Goal: Task Accomplishment & Management: Manage account settings

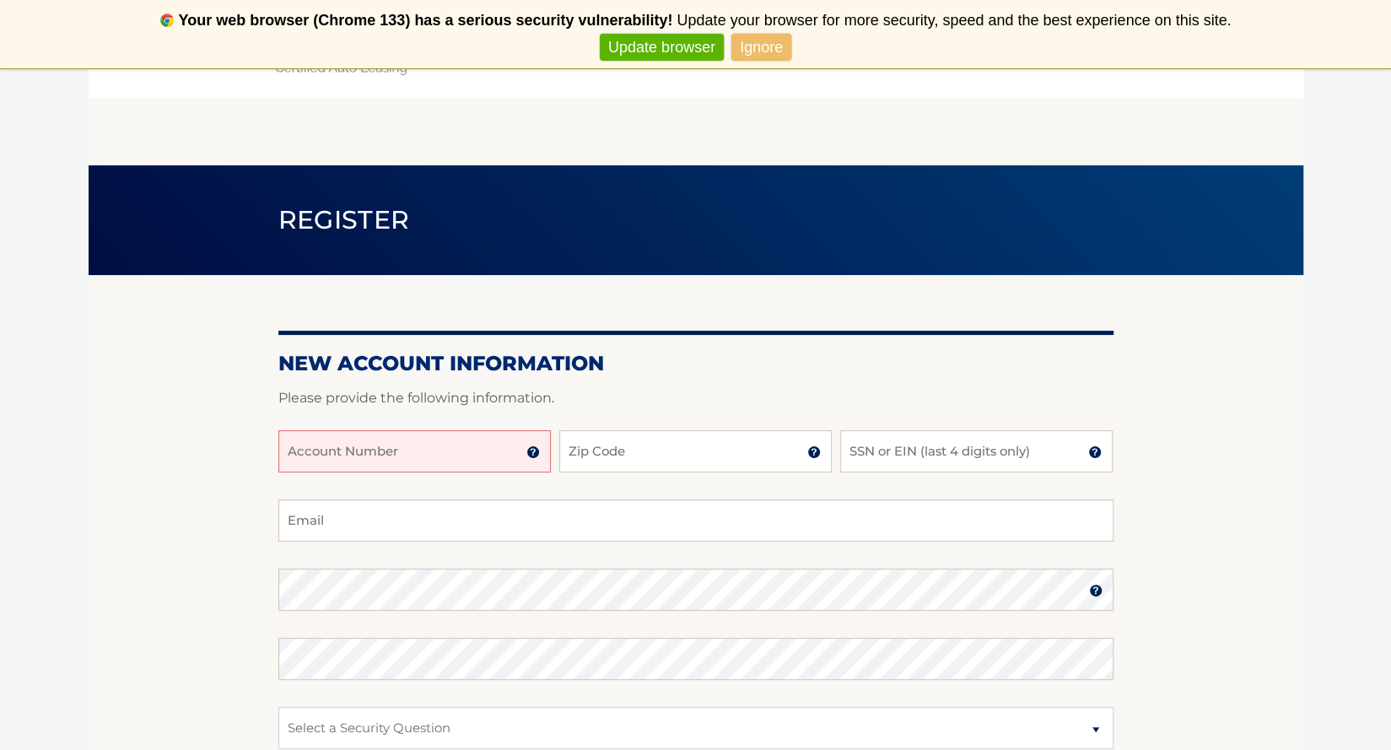
click at [354, 454] on input "Account Number" at bounding box center [414, 451] width 273 height 42
type input "44456002523"
click at [648, 462] on input "Zip Code" at bounding box center [695, 451] width 273 height 42
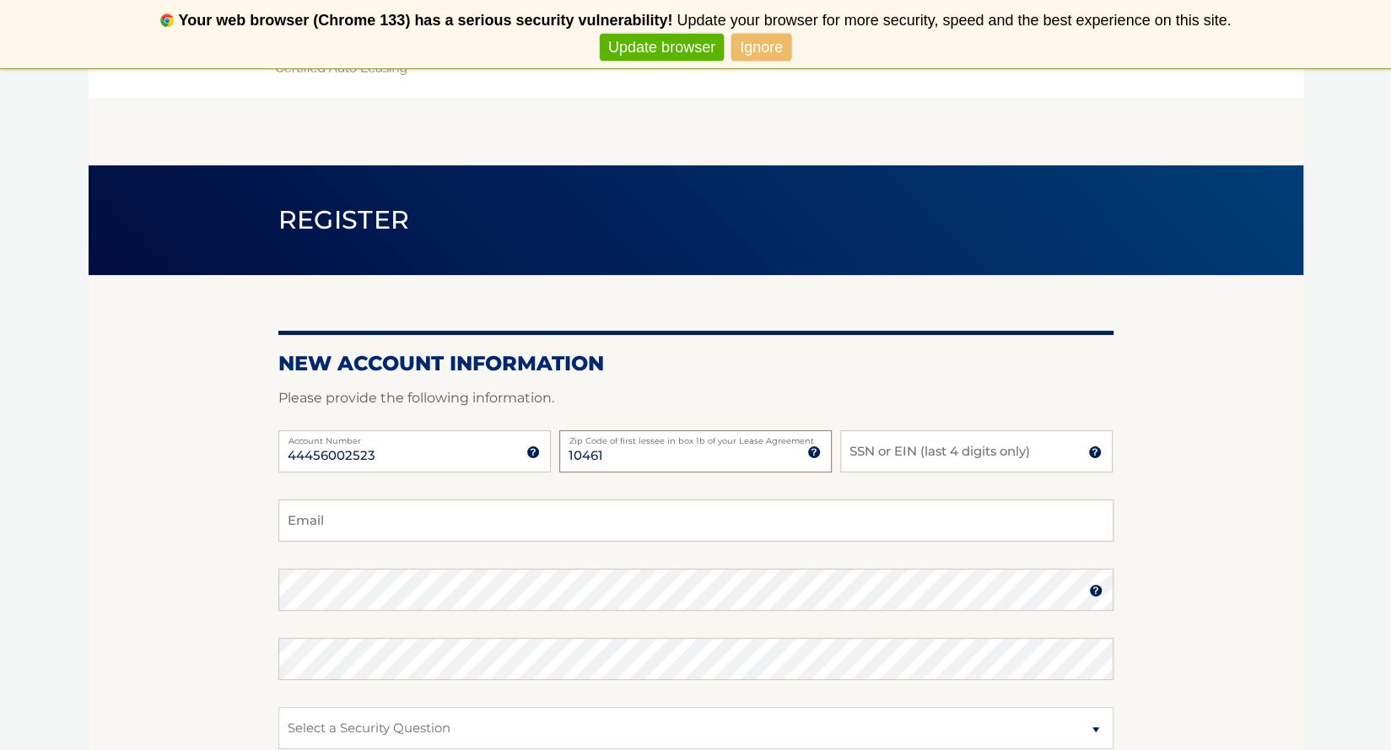
type input "10461"
click at [981, 454] on input "SSN or EIN (last 4 digits only)" at bounding box center [976, 451] width 273 height 42
type input "1297"
click at [365, 515] on input "Email" at bounding box center [695, 521] width 835 height 42
type input "cfragale116@gmail.com"
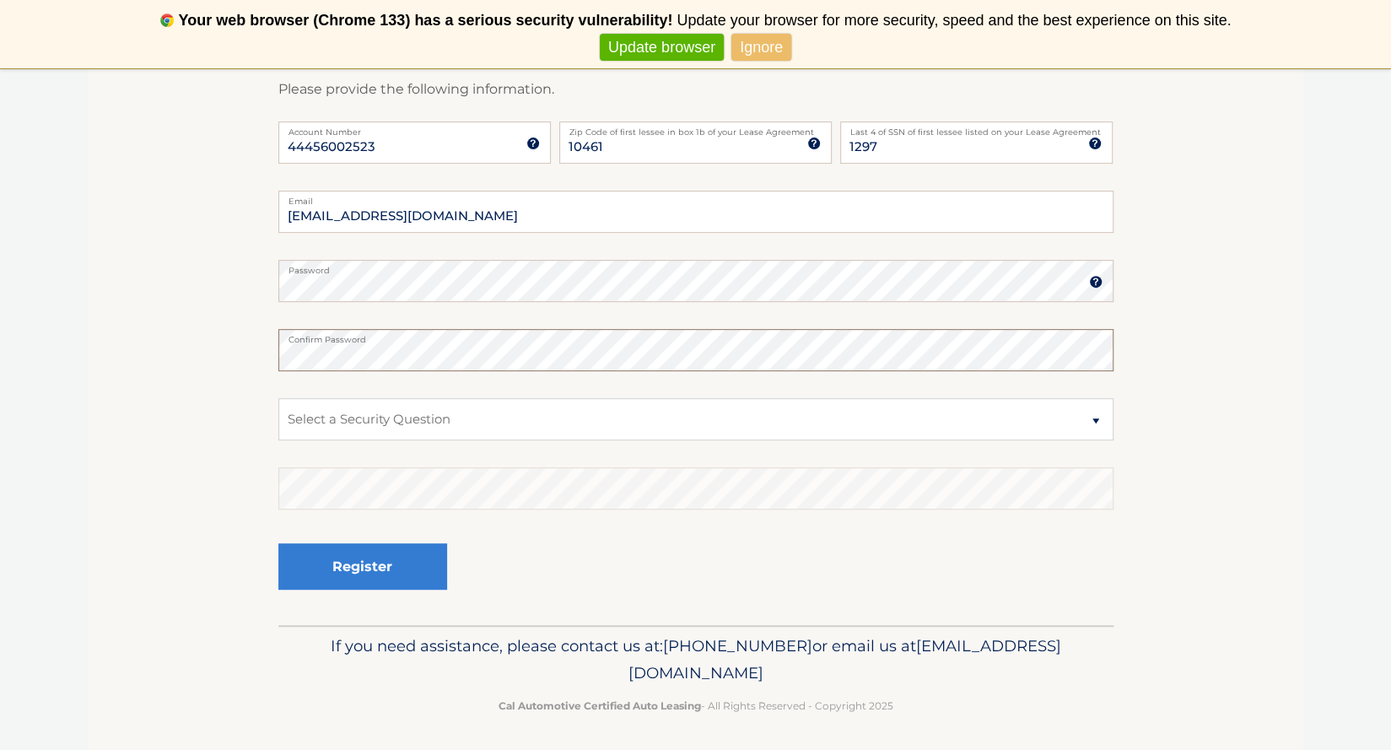
scroll to position [311, 0]
click at [418, 416] on select "Select a Security Question What was the name of your elementary school? What is…" at bounding box center [695, 418] width 835 height 42
click at [278, 397] on select "Select a Security Question What was the name of your elementary school? What is…" at bounding box center [695, 418] width 835 height 42
click at [419, 425] on select "Select a Security Question What was the name of your elementary school? What is…" at bounding box center [695, 418] width 835 height 42
select select "1"
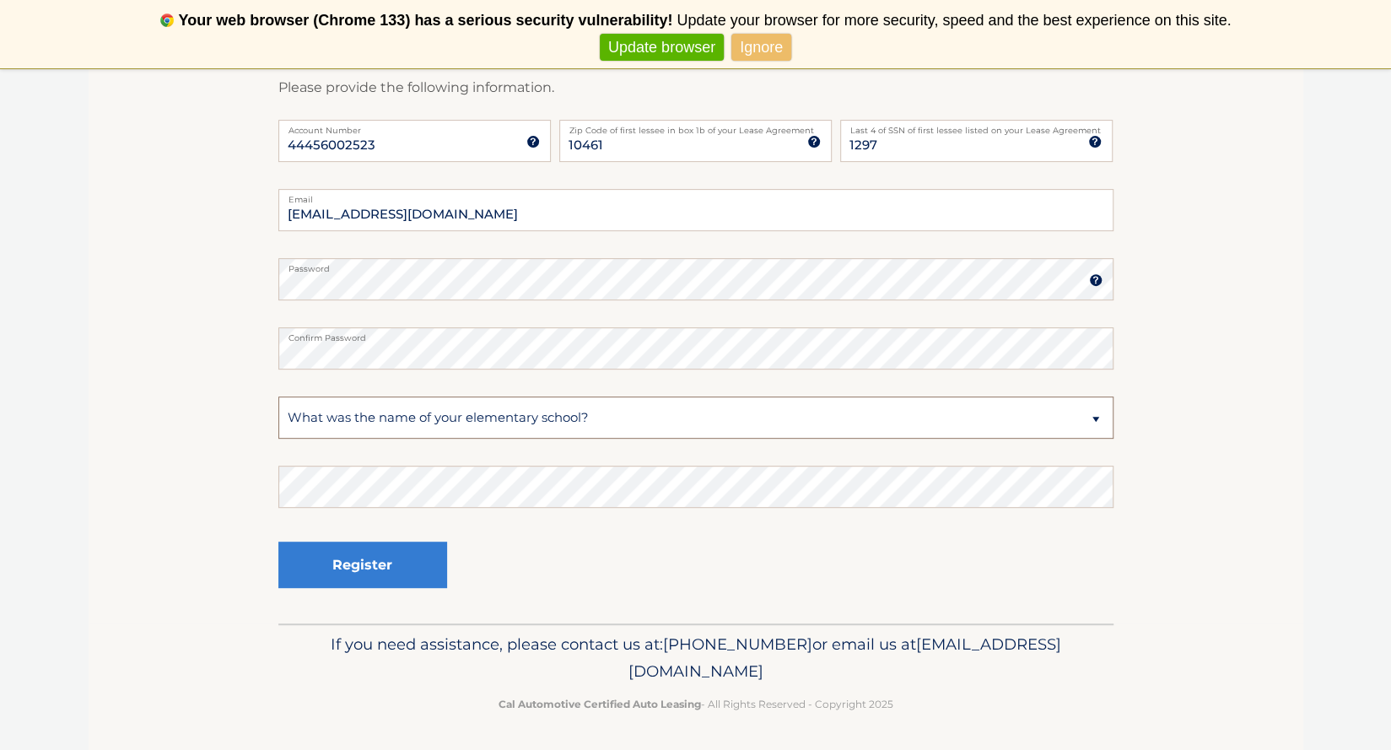
click at [278, 397] on select "Select a Security Question What was the name of your elementary school? What is…" at bounding box center [695, 418] width 835 height 42
click at [389, 570] on button "Register" at bounding box center [362, 565] width 169 height 46
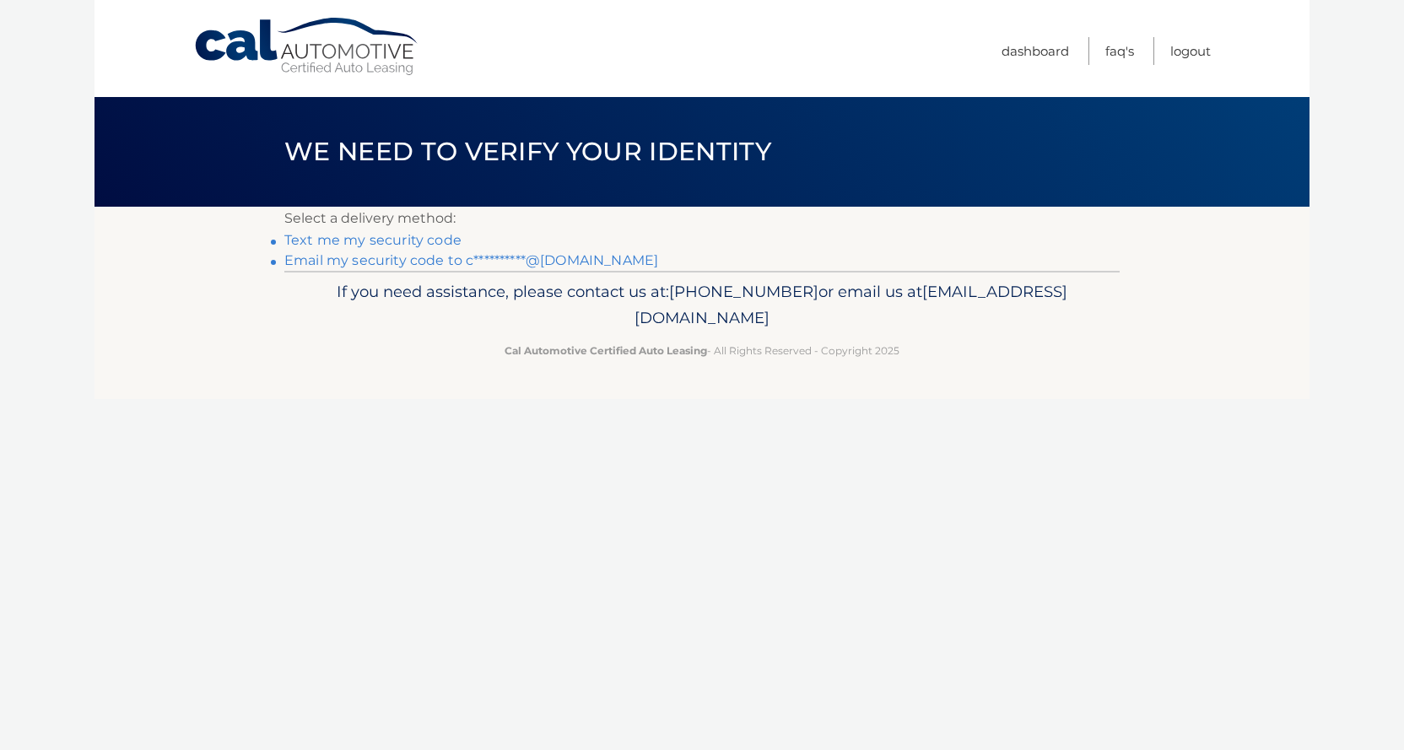
click at [429, 237] on link "Text me my security code" at bounding box center [372, 240] width 177 height 16
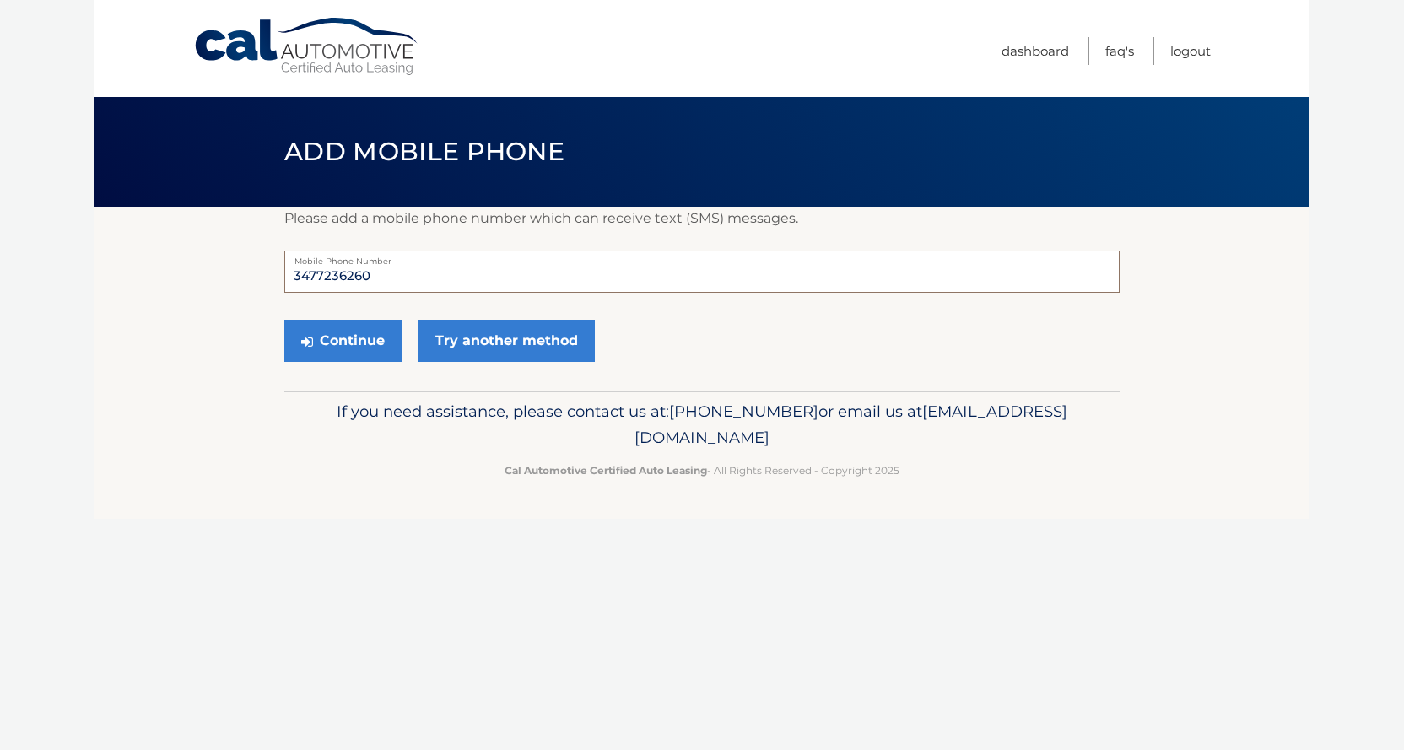
click at [375, 277] on input "3477236260" at bounding box center [701, 272] width 835 height 42
type input "3"
type input "6466856558"
click at [346, 332] on button "Continue" at bounding box center [342, 341] width 117 height 42
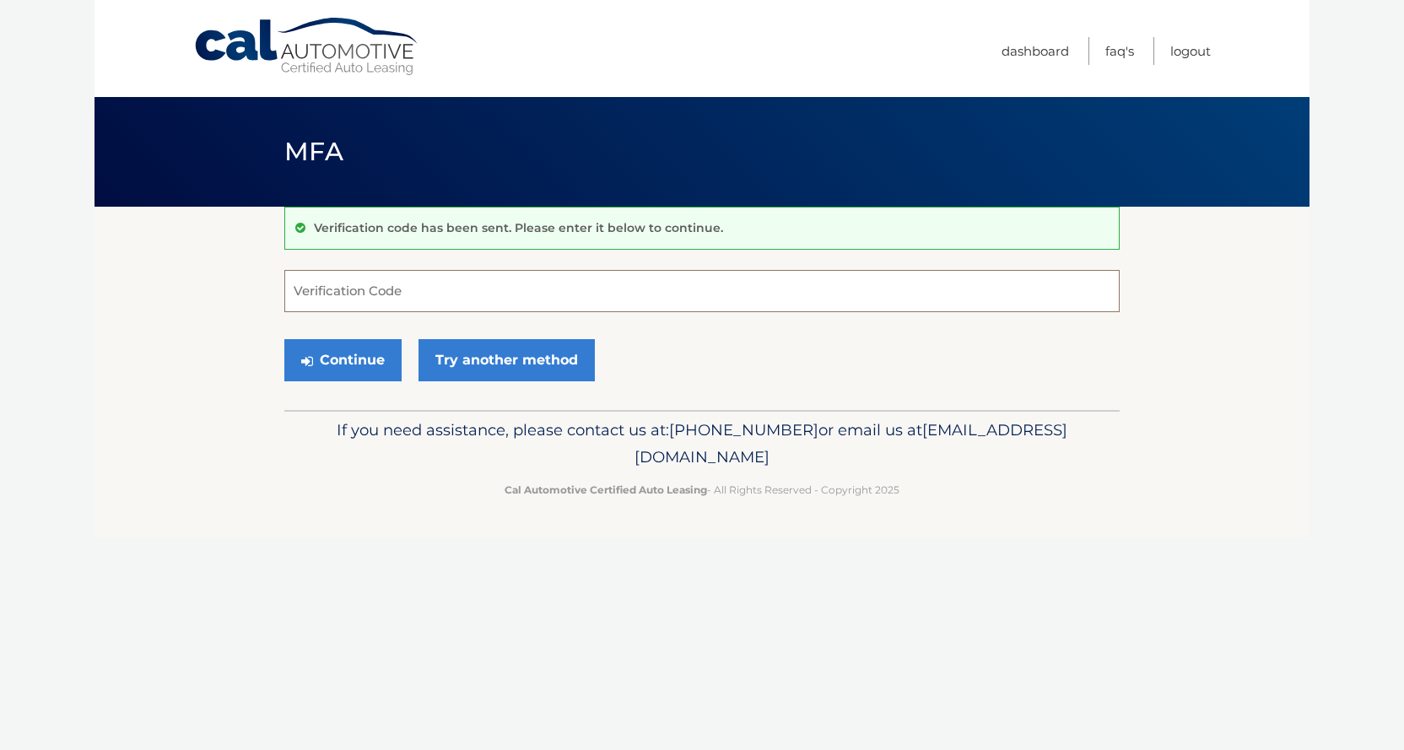
click at [339, 294] on input "Verification Code" at bounding box center [701, 291] width 835 height 42
type input "5"
type input "649071"
click at [353, 350] on button "Continue" at bounding box center [342, 360] width 117 height 42
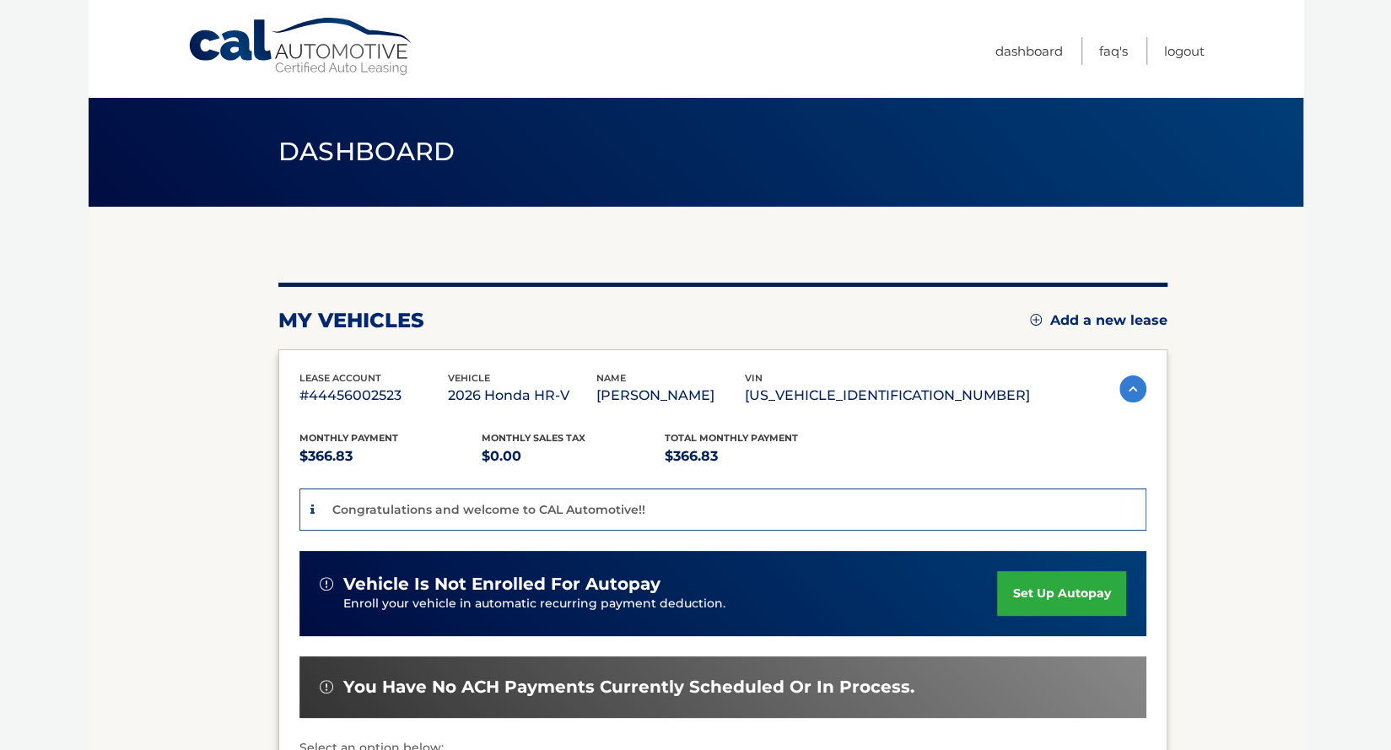
click at [1024, 589] on link "set up autopay" at bounding box center [1061, 593] width 128 height 45
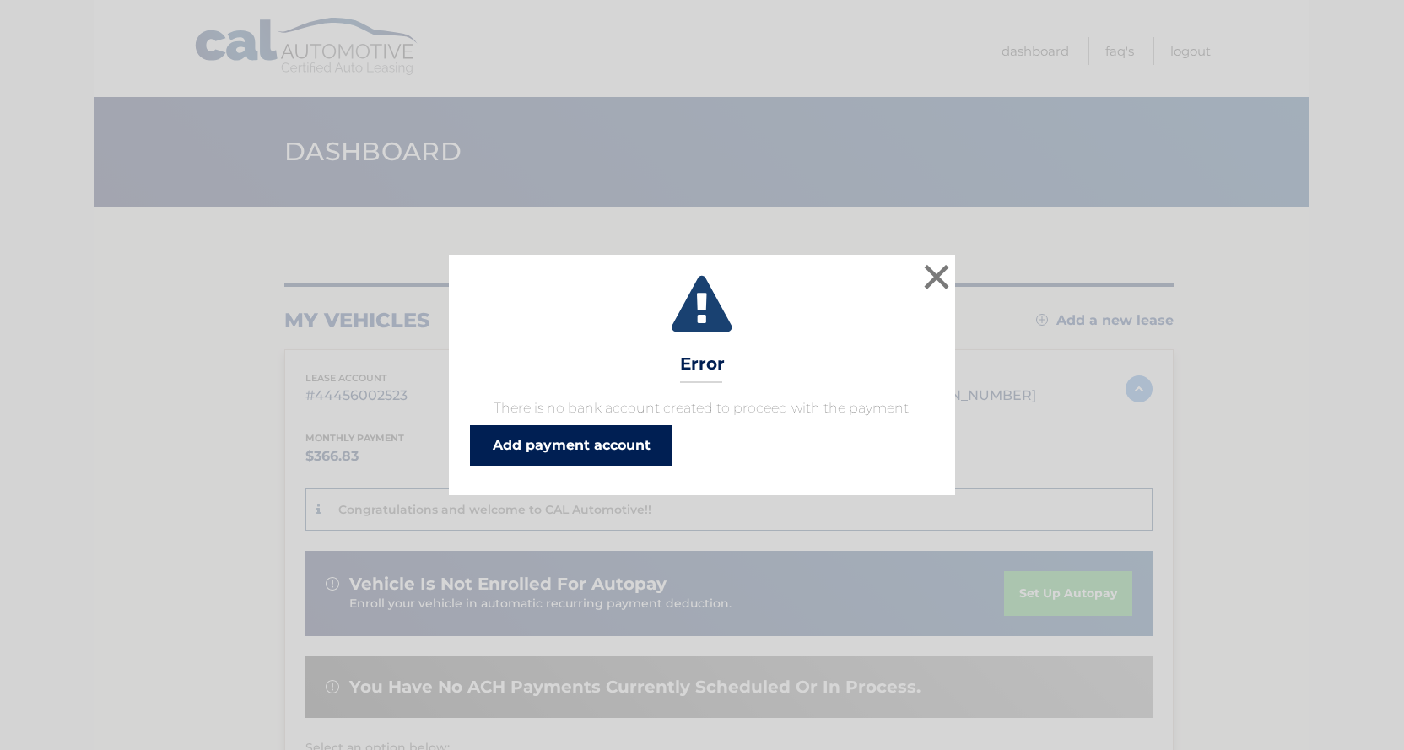
click at [613, 444] on link "Add payment account" at bounding box center [571, 445] width 203 height 41
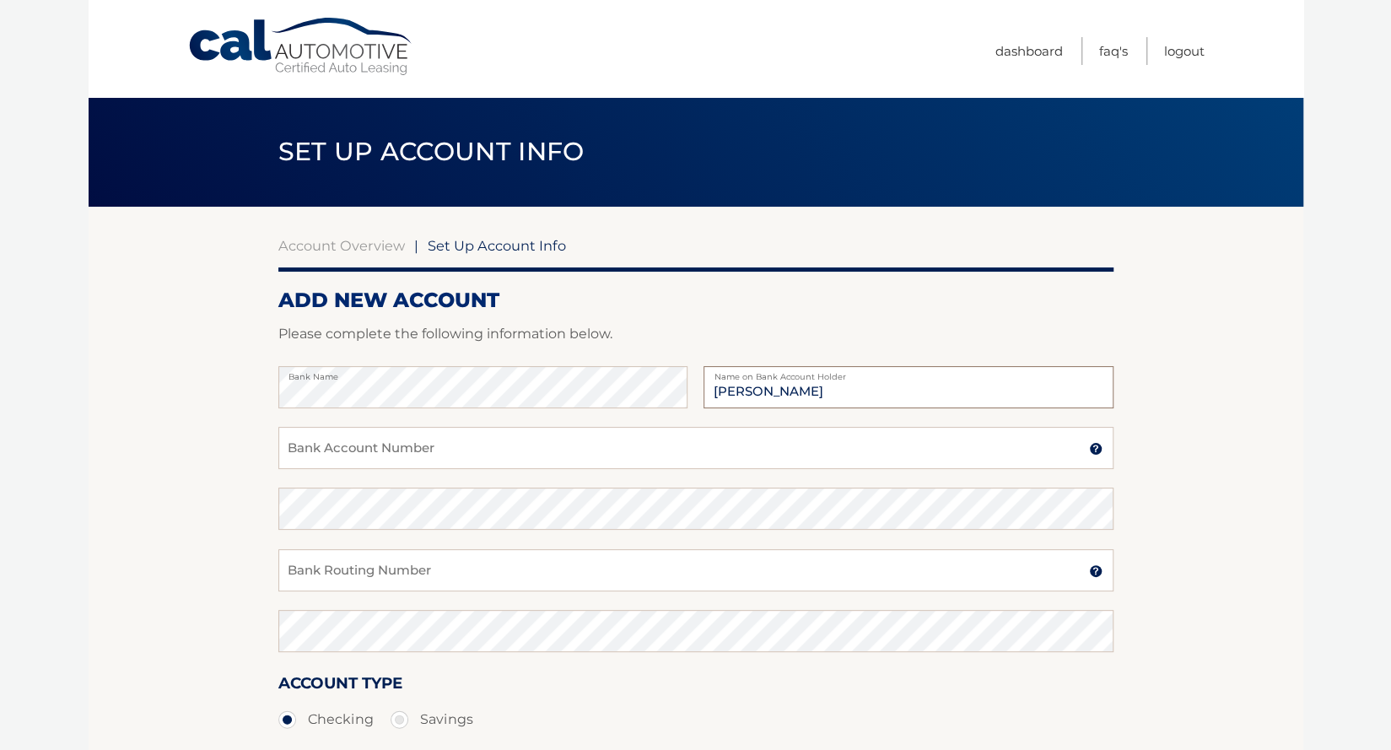
type input "Gianna Fragale"
click at [364, 579] on input "Bank Routing Number" at bounding box center [695, 570] width 835 height 42
paste input "021000021"
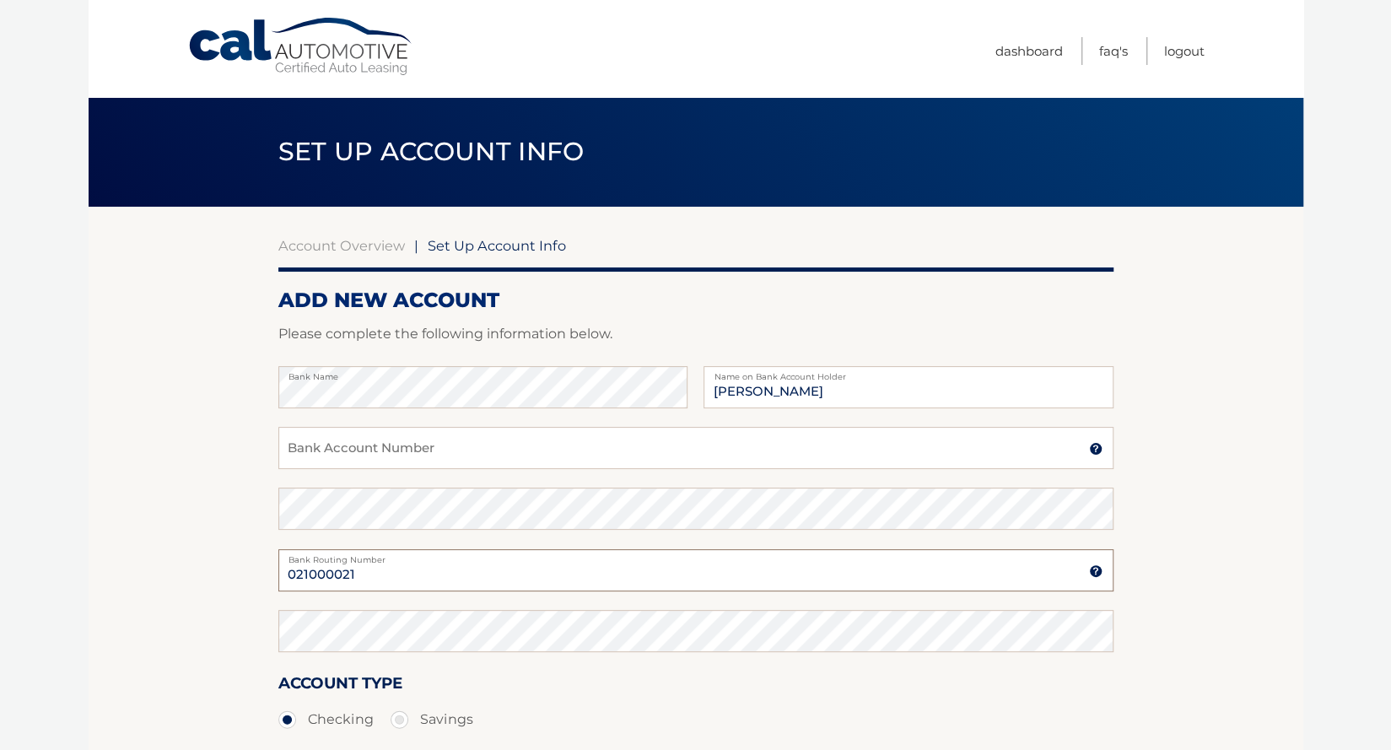
type input "021000021"
click at [405, 444] on input "Bank Account Number" at bounding box center [695, 448] width 835 height 42
paste input "688327159"
type input "688327159"
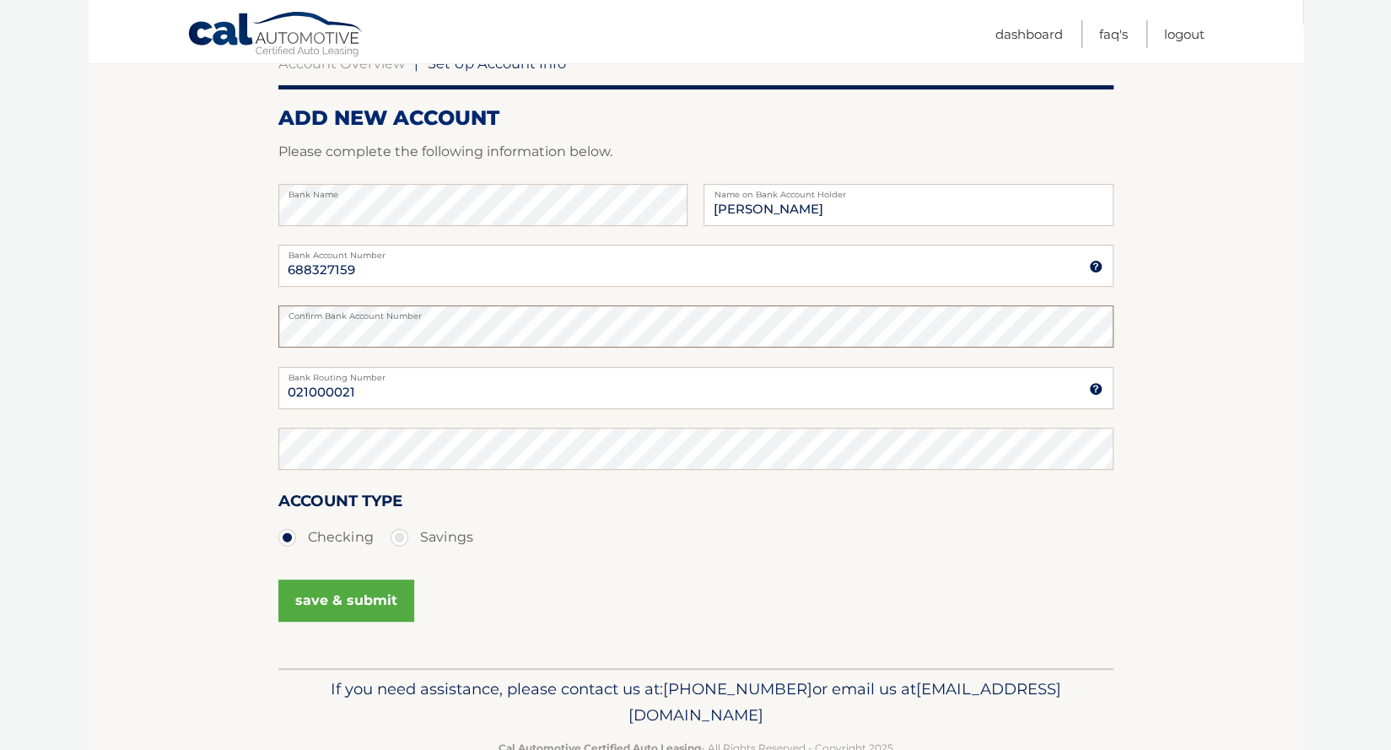
scroll to position [205, 0]
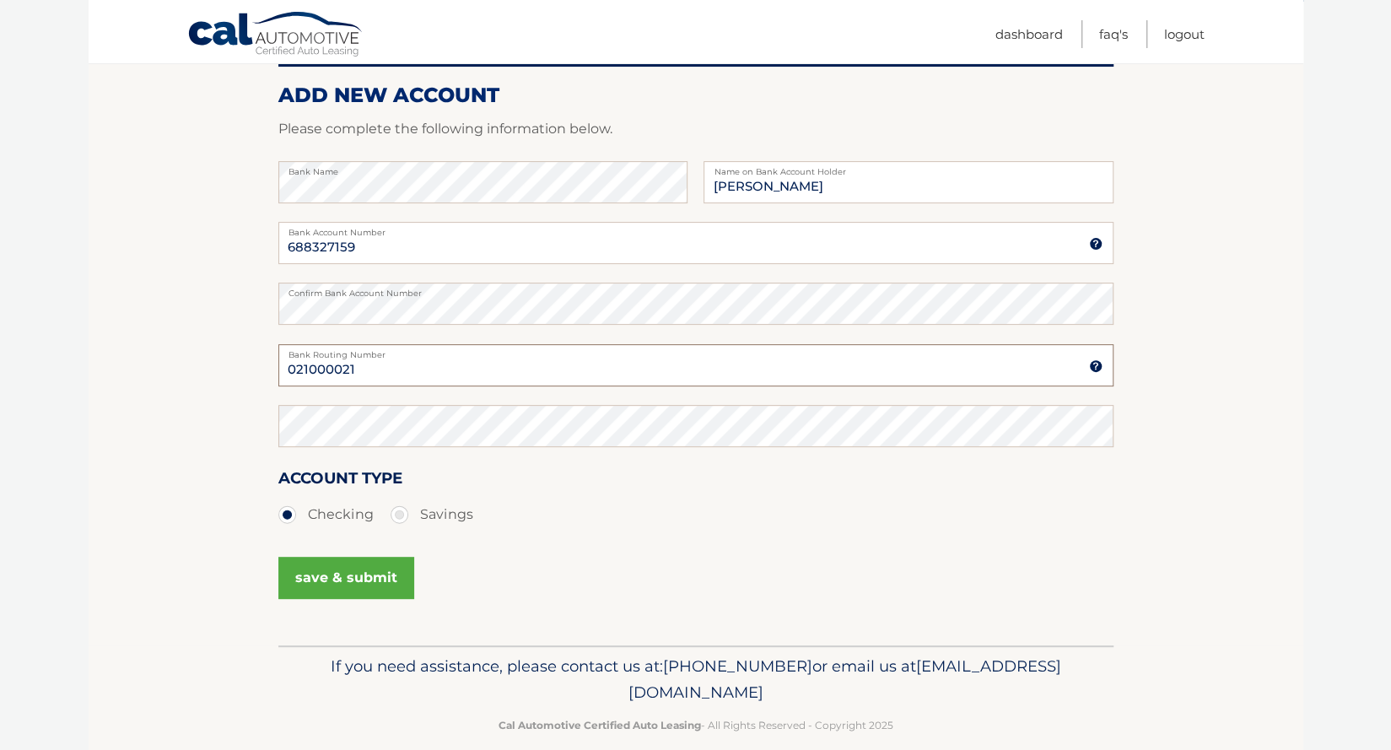
click at [307, 372] on input "021000021" at bounding box center [695, 365] width 835 height 42
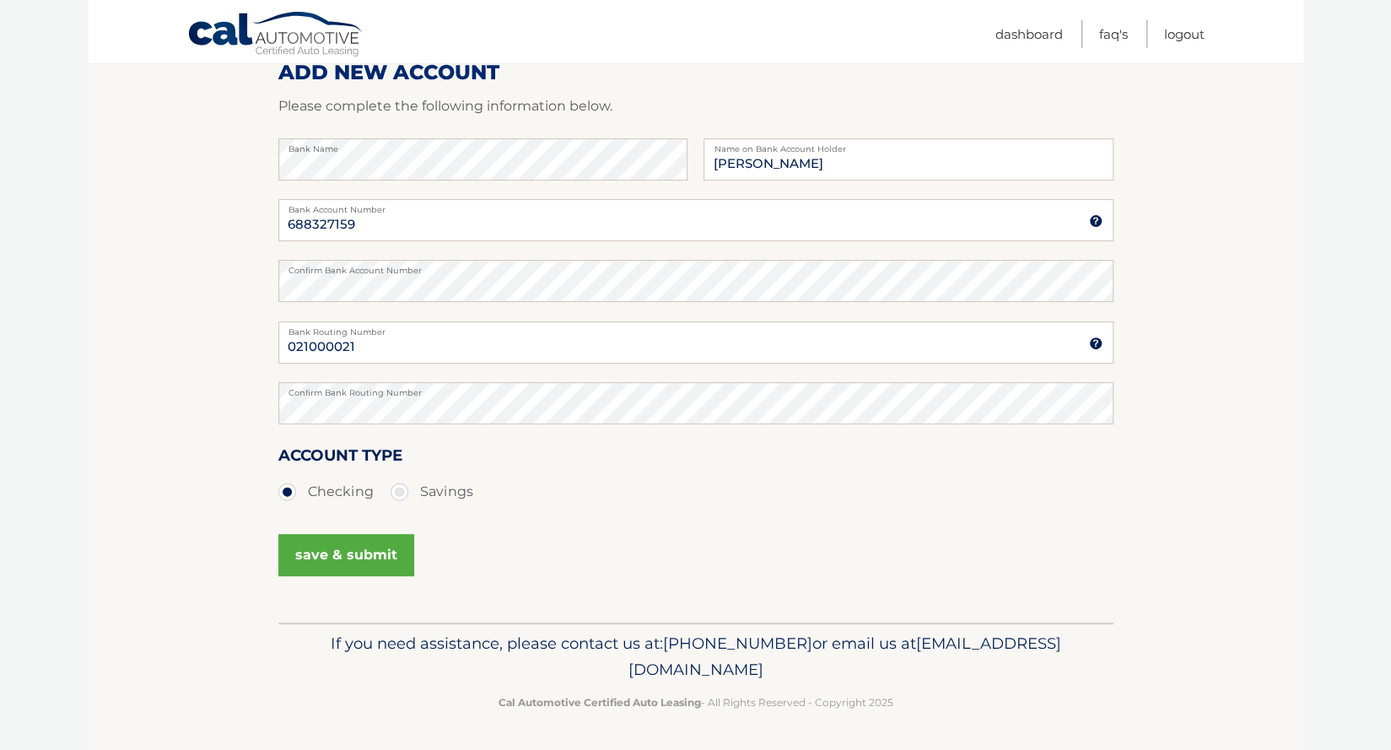
click at [355, 556] on button "save & submit" at bounding box center [346, 555] width 136 height 42
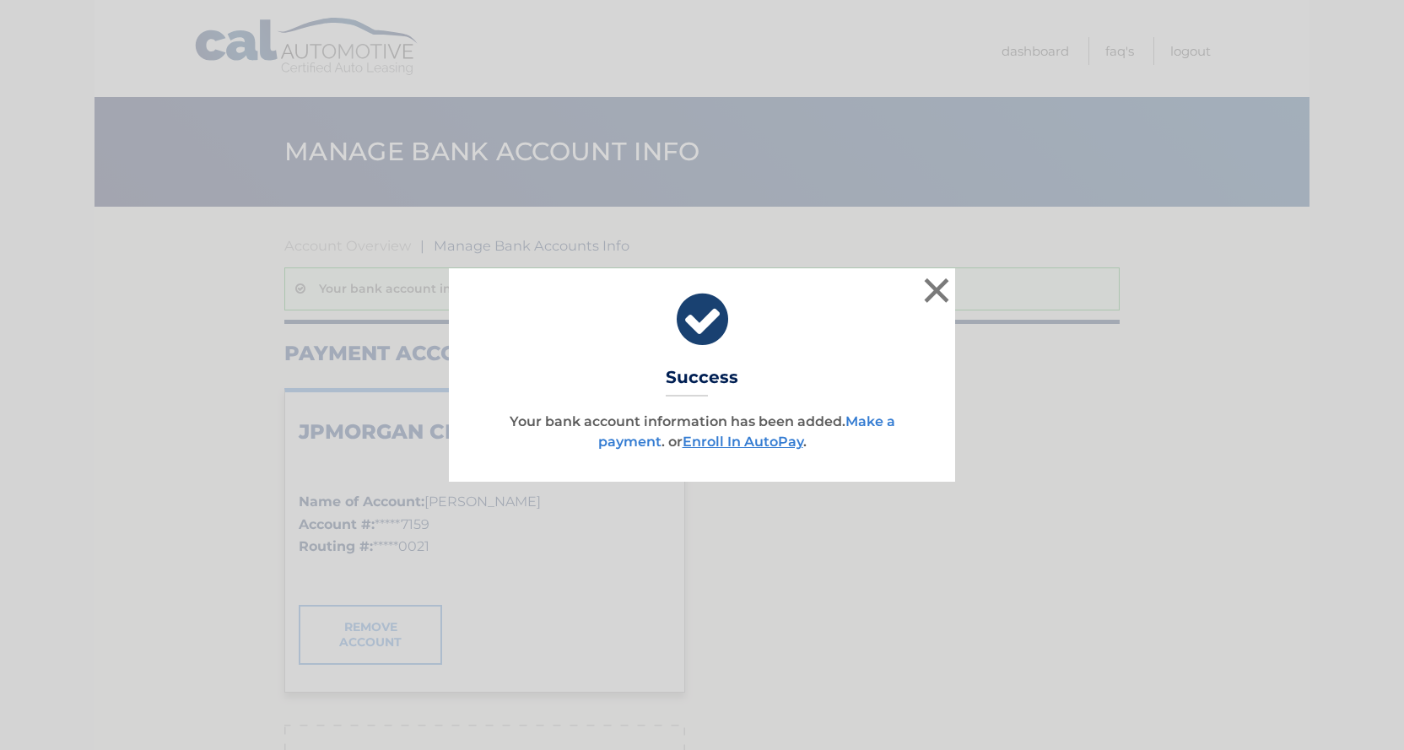
click at [869, 422] on link "Make a payment" at bounding box center [746, 431] width 297 height 36
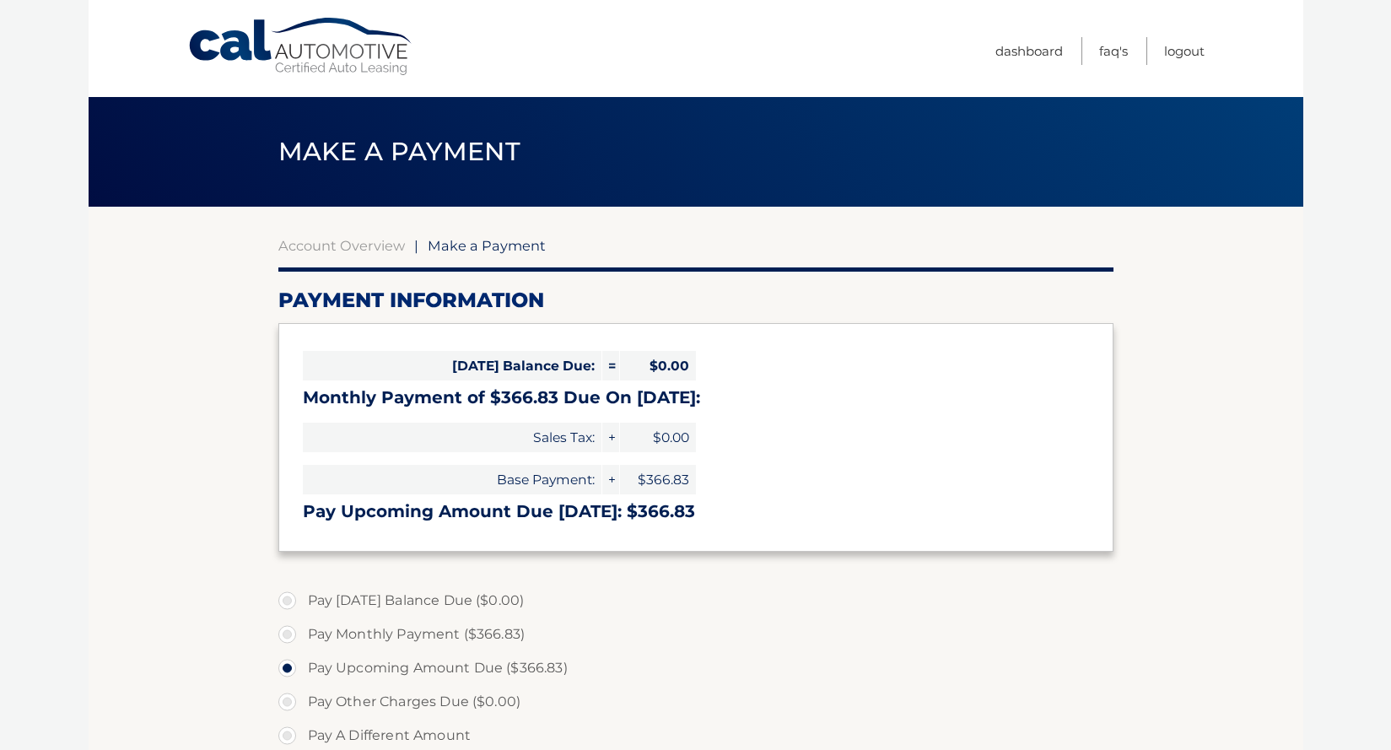
select select "YmYwNTJmMTQtNWZjYy00NjAxLWExOTQtZDdmMTJjNTNhNWQ3"
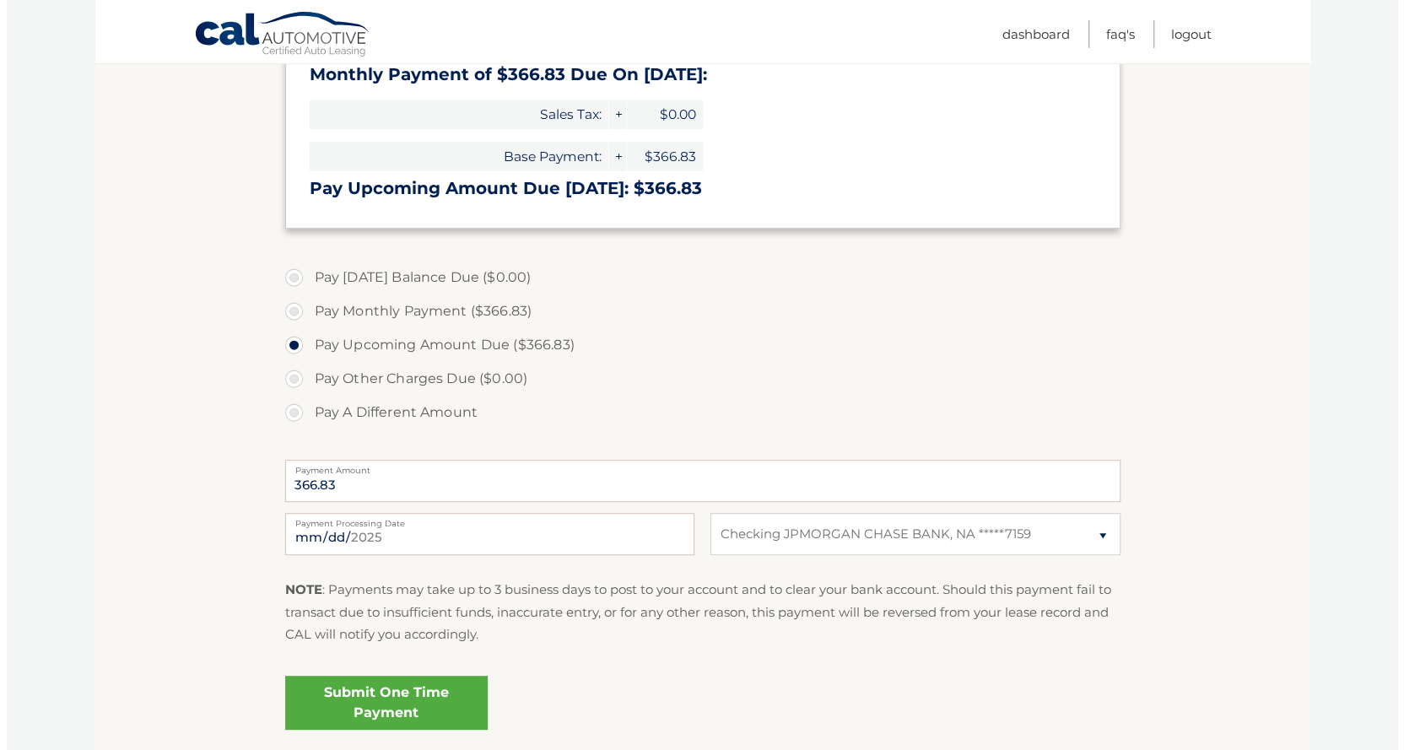
scroll to position [326, 0]
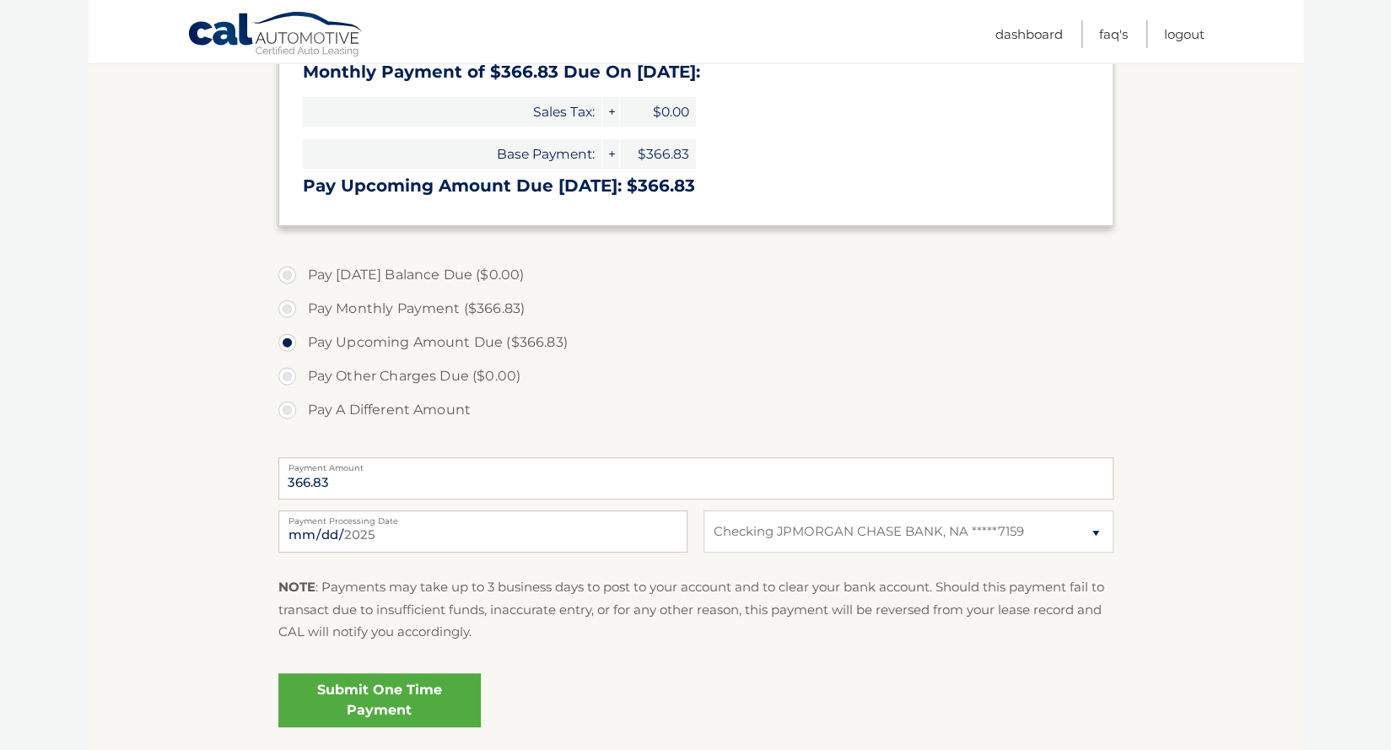
click at [291, 312] on label "Pay Monthly Payment ($366.83)" at bounding box center [695, 309] width 835 height 34
click at [291, 312] on input "Pay Monthly Payment ($366.83)" at bounding box center [293, 305] width 17 height 27
radio input "true"
click at [410, 705] on link "Submit One Time Payment" at bounding box center [379, 700] width 203 height 54
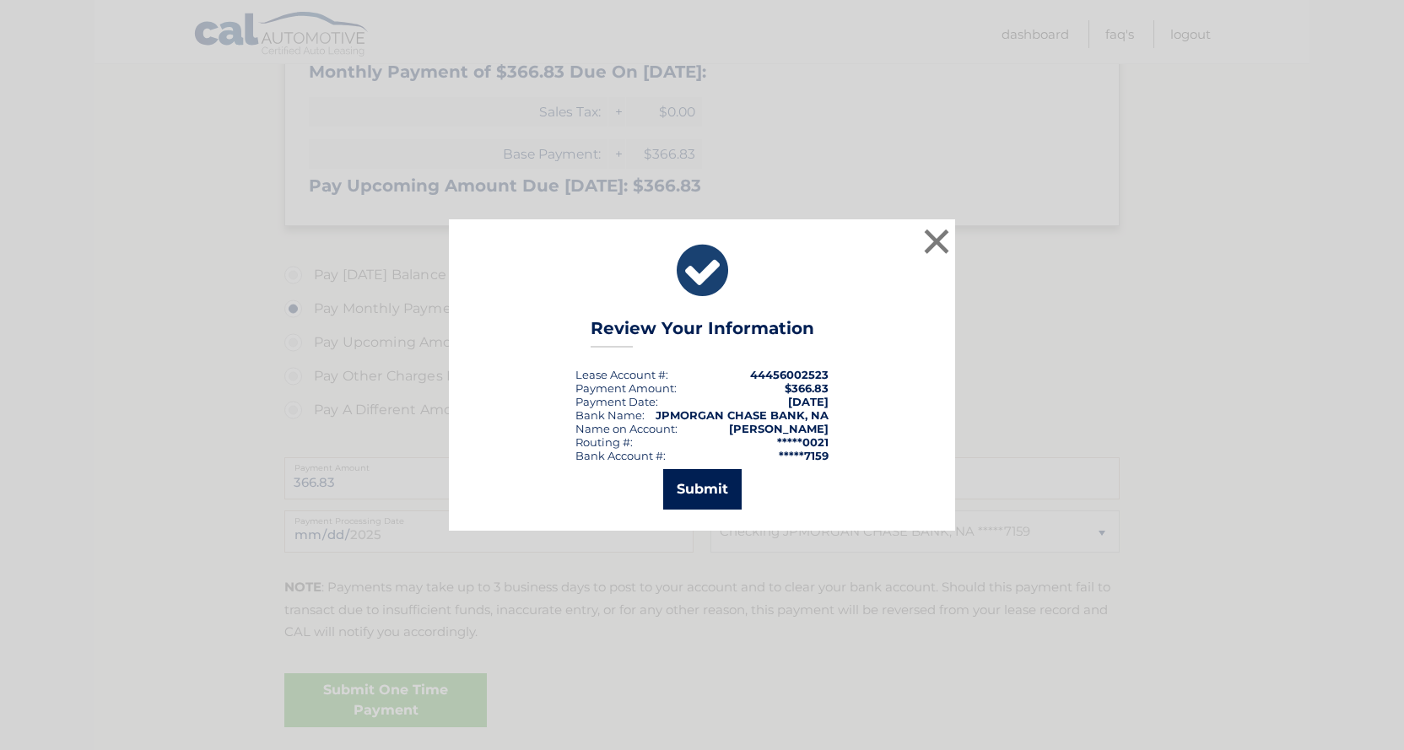
click at [712, 486] on button "Submit" at bounding box center [702, 489] width 78 height 41
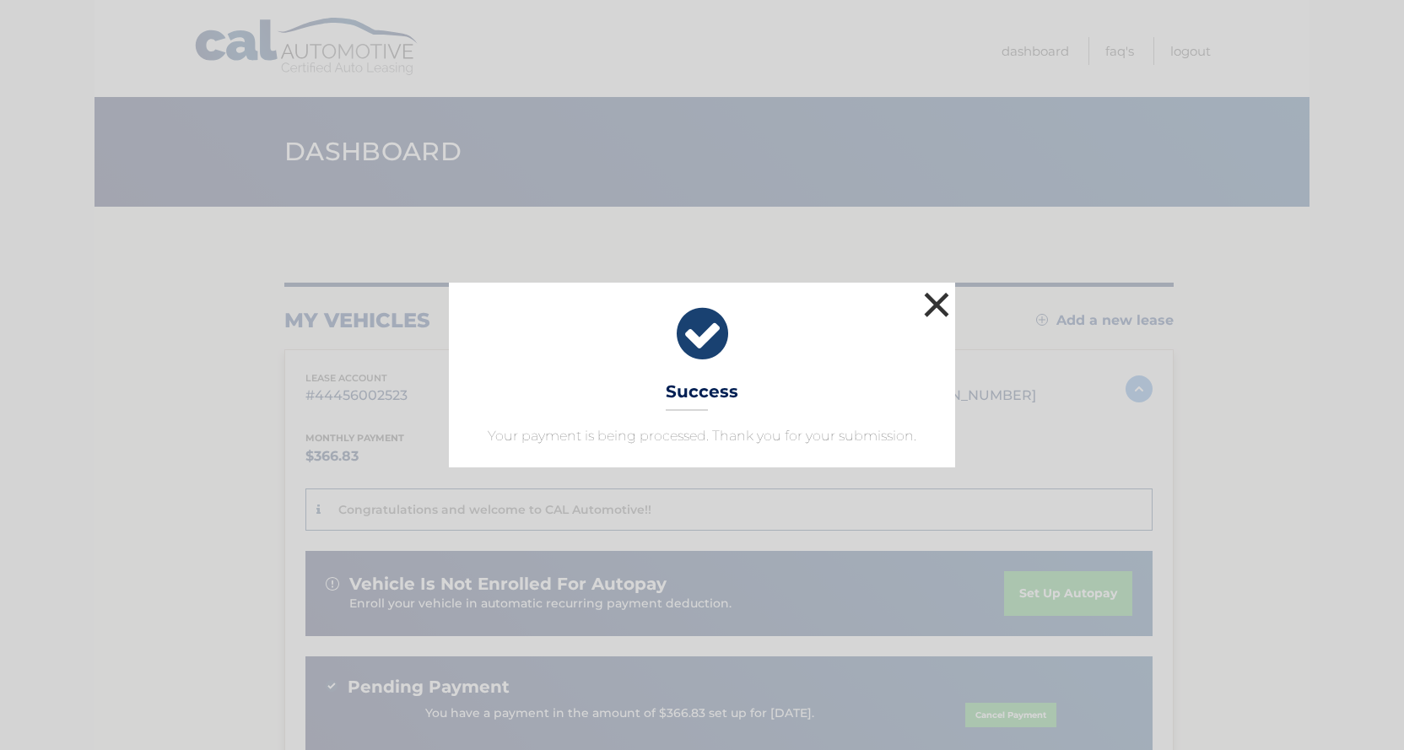
click at [945, 305] on button "×" at bounding box center [937, 305] width 34 height 34
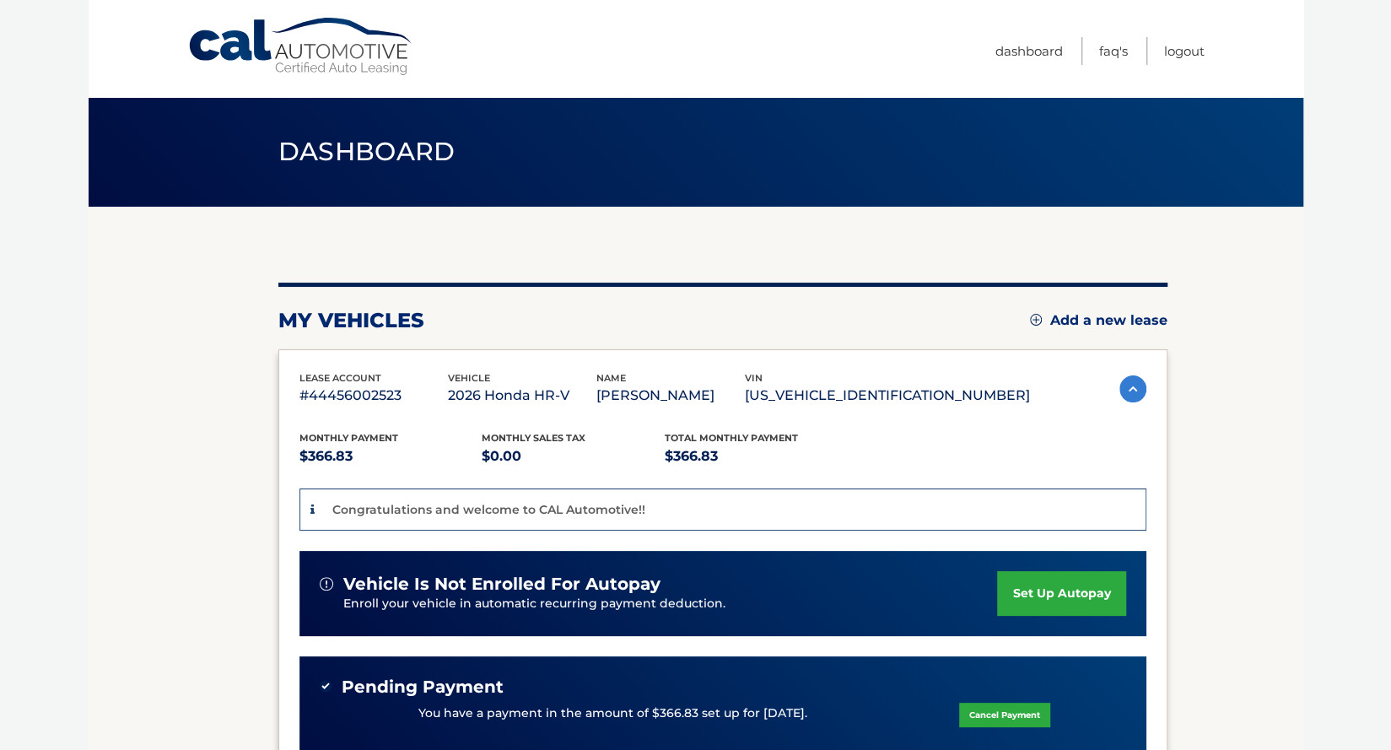
click at [1086, 590] on link "set up autopay" at bounding box center [1061, 593] width 128 height 45
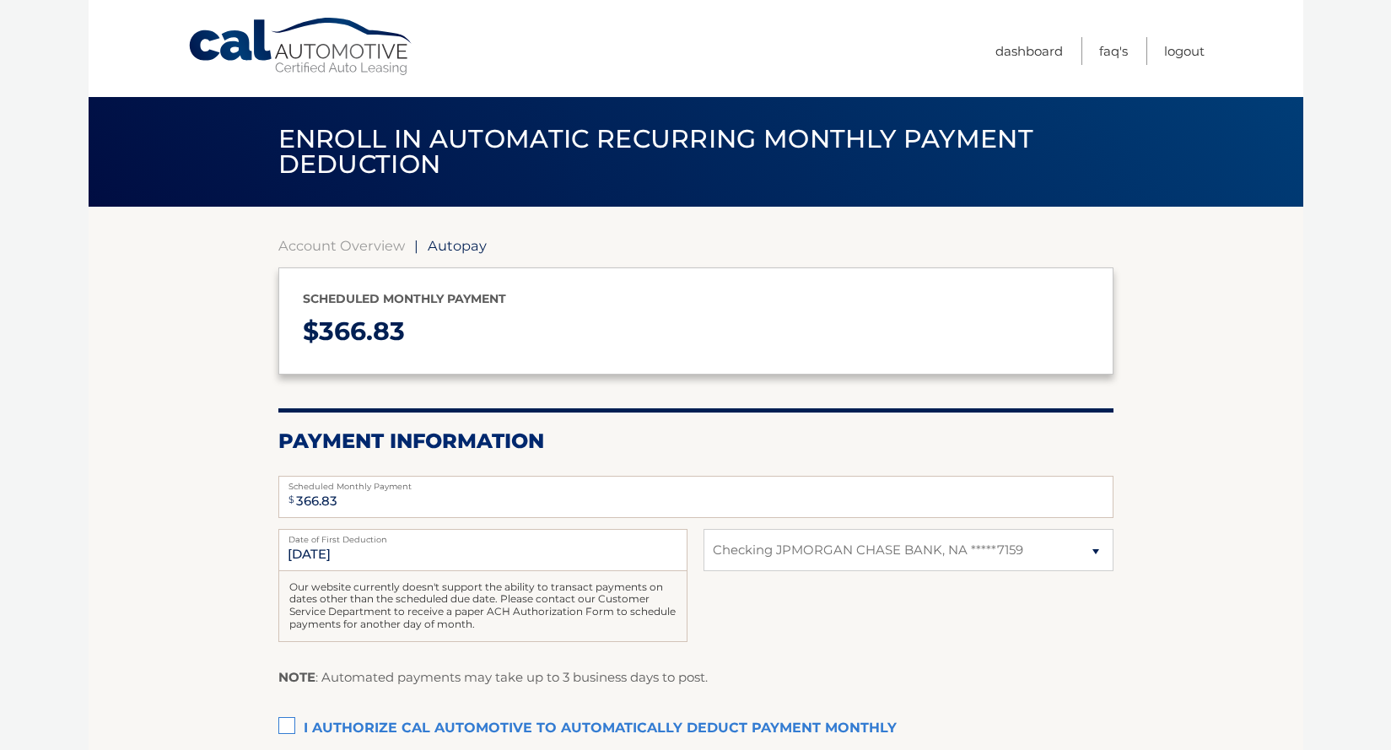
select select "YmYwNTJmMTQtNWZjYy00NjAxLWExOTQtZDdmMTJjNTNhNWQ3"
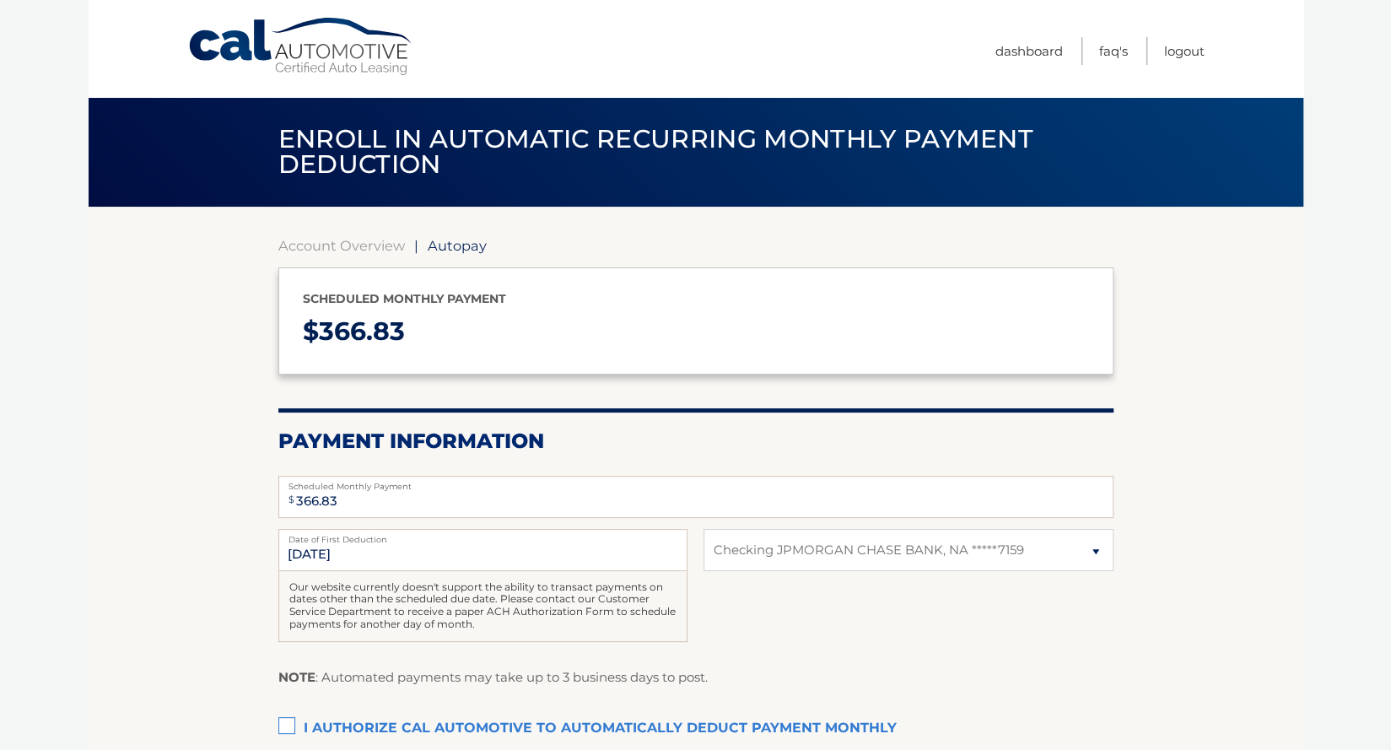
click at [289, 722] on label "I authorize cal automotive to automatically deduct payment monthly This checkbo…" at bounding box center [695, 729] width 835 height 34
click at [0, 0] on input "I authorize cal automotive to automatically deduct payment monthly This checkbo…" at bounding box center [0, 0] width 0 height 0
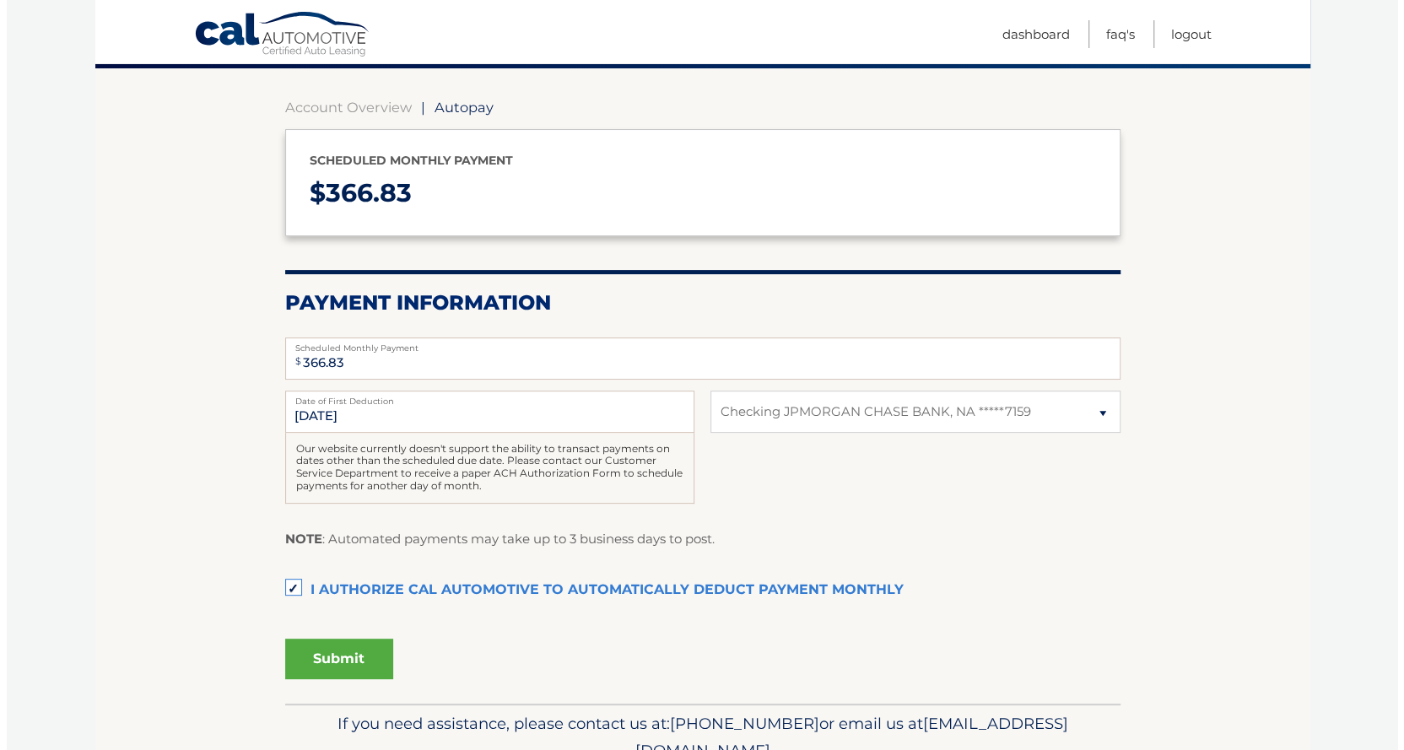
scroll to position [218, 0]
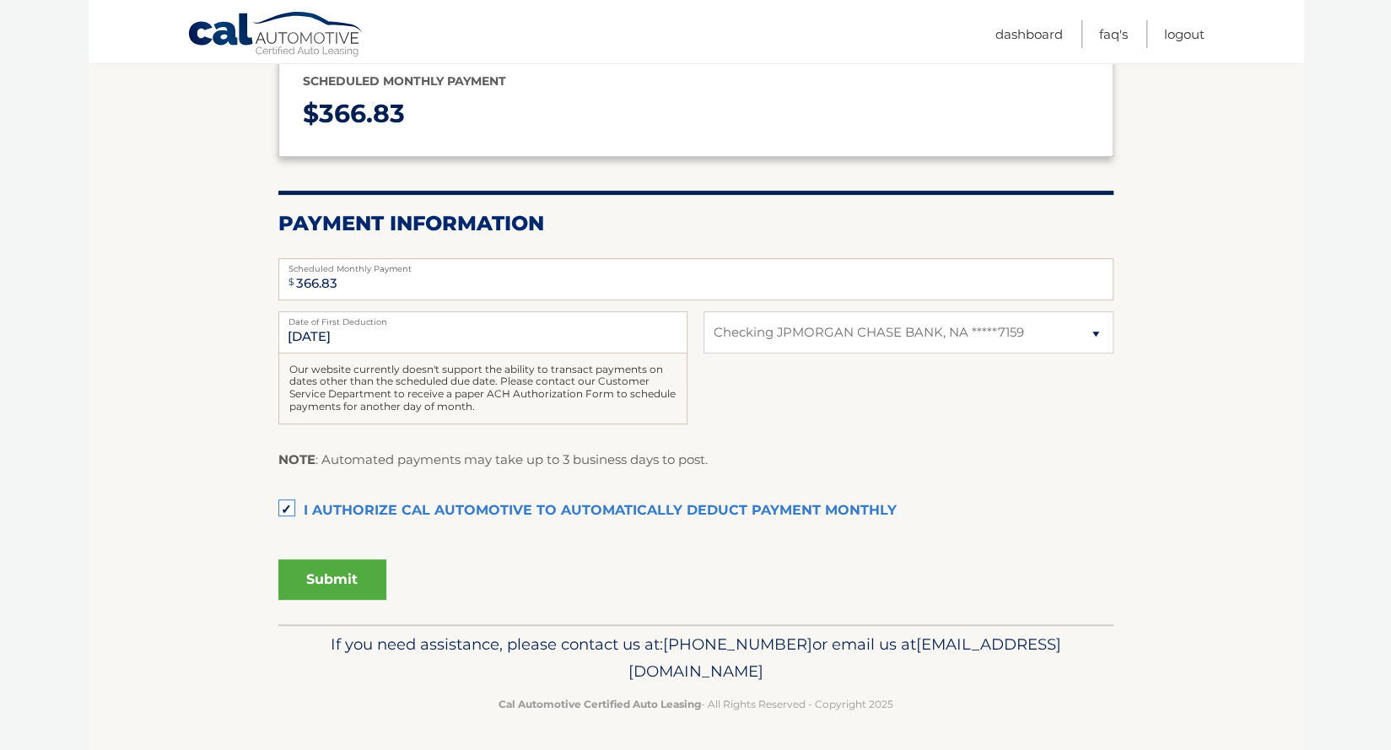
click at [356, 574] on button "Submit" at bounding box center [332, 579] width 108 height 41
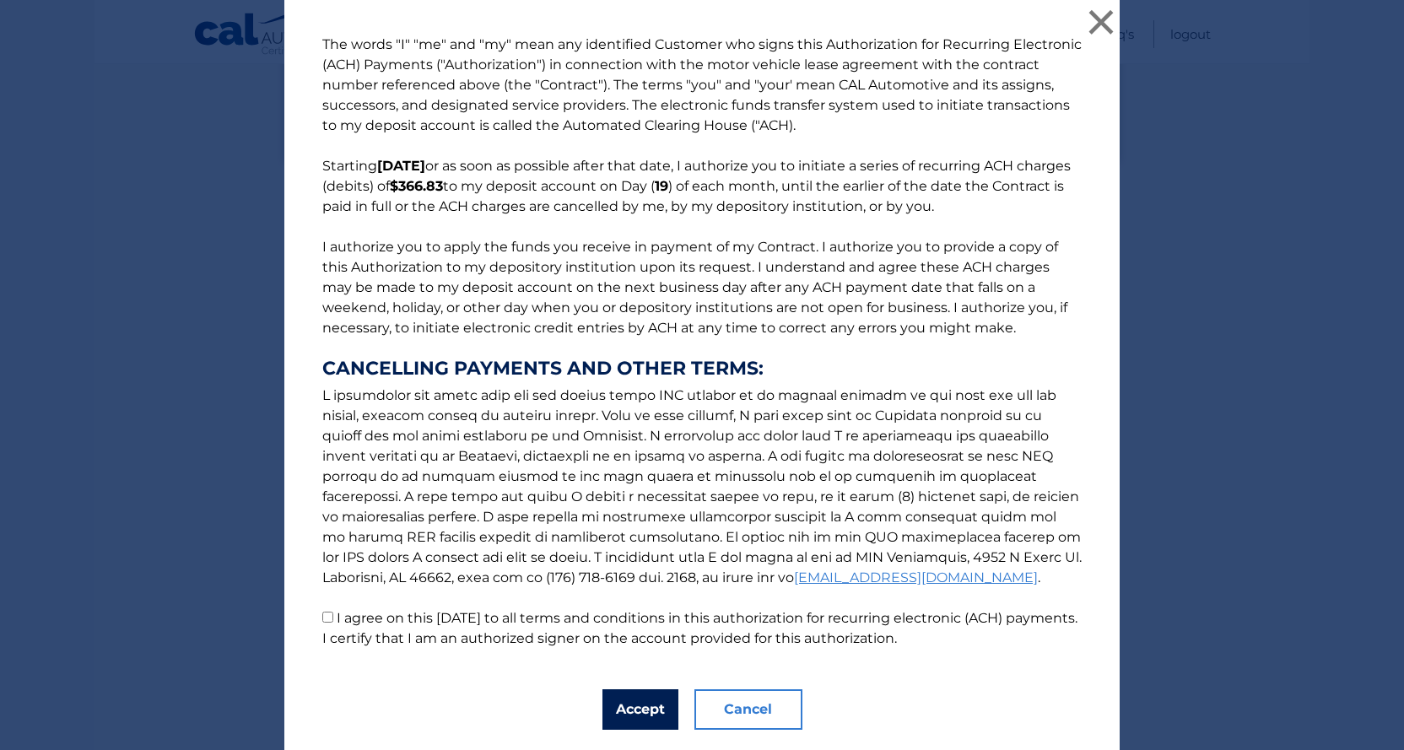
click at [624, 702] on button "Accept" at bounding box center [640, 709] width 76 height 41
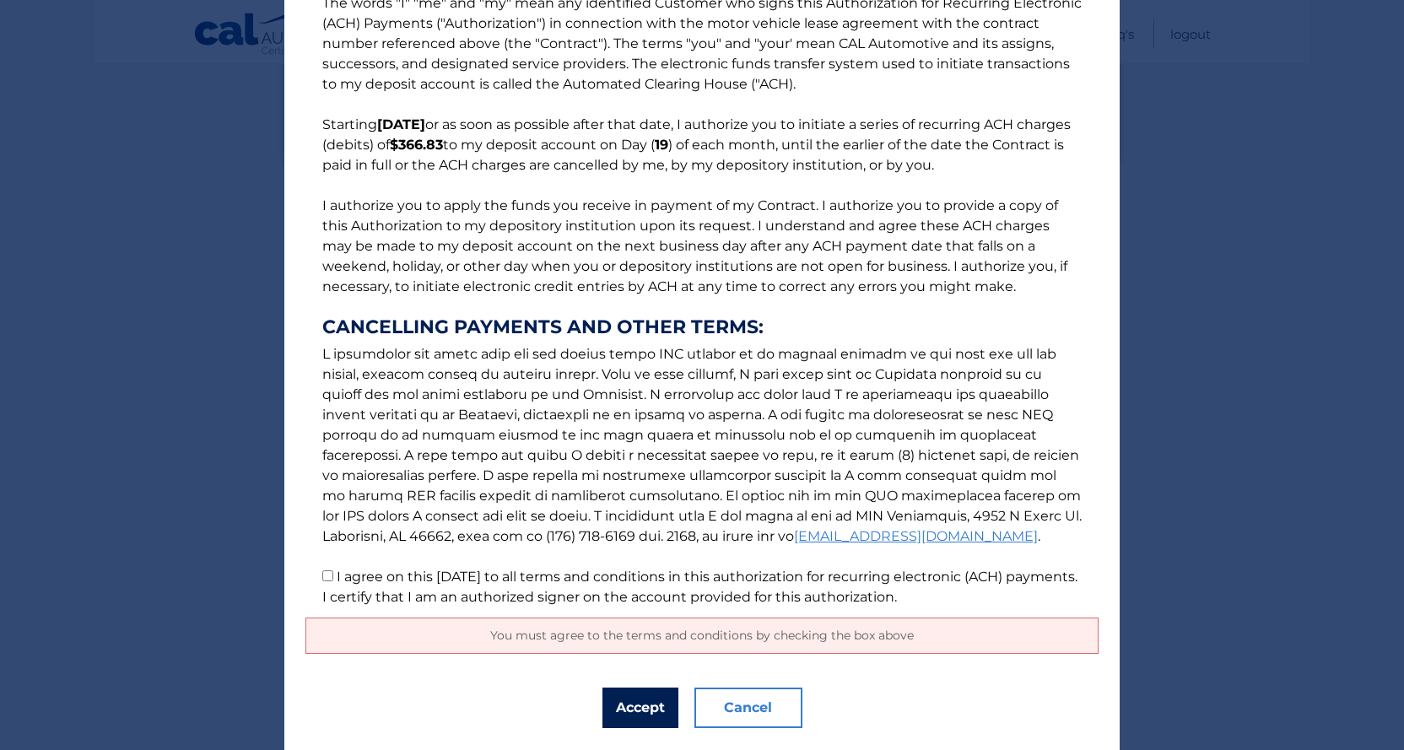
scroll to position [86, 0]
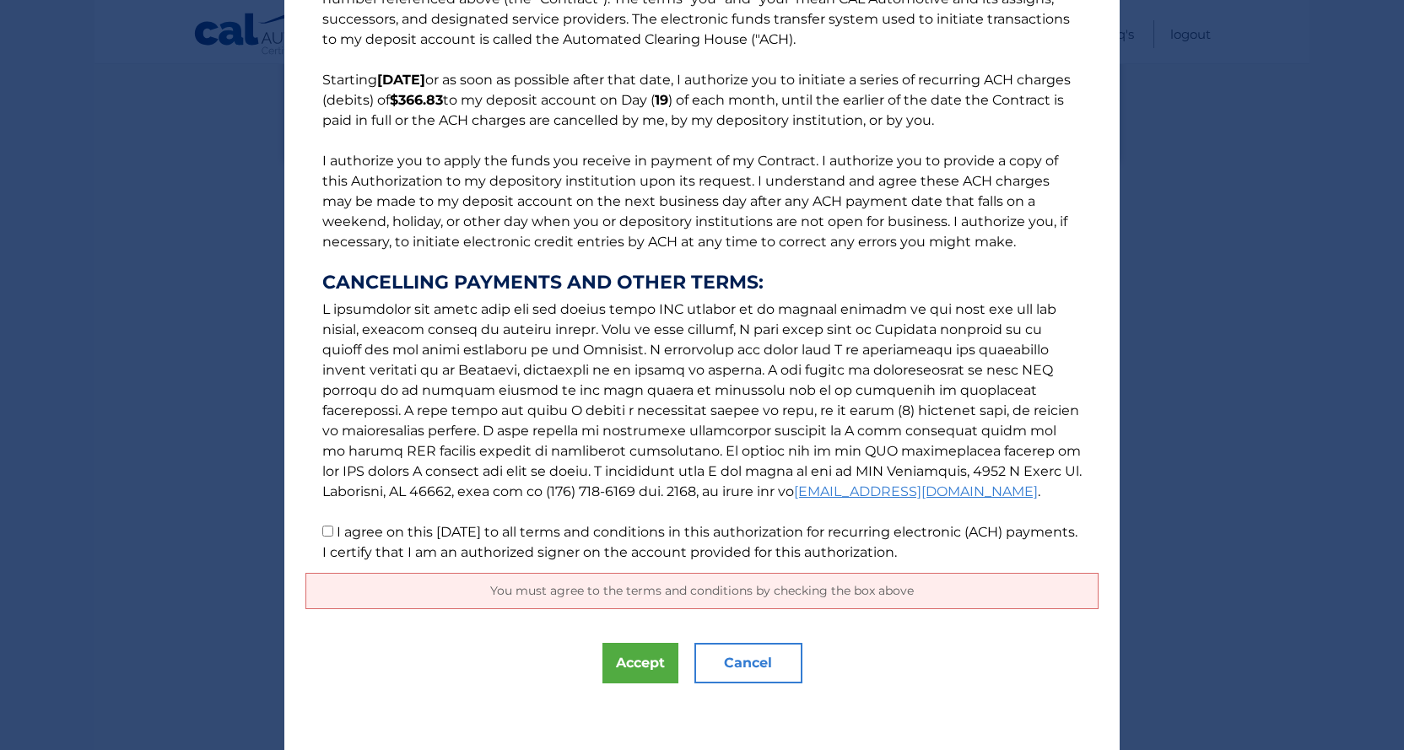
click at [322, 529] on input "I agree on this 09/15/2025 to all terms and conditions in this authorization fo…" at bounding box center [327, 531] width 11 height 11
checkbox input "true"
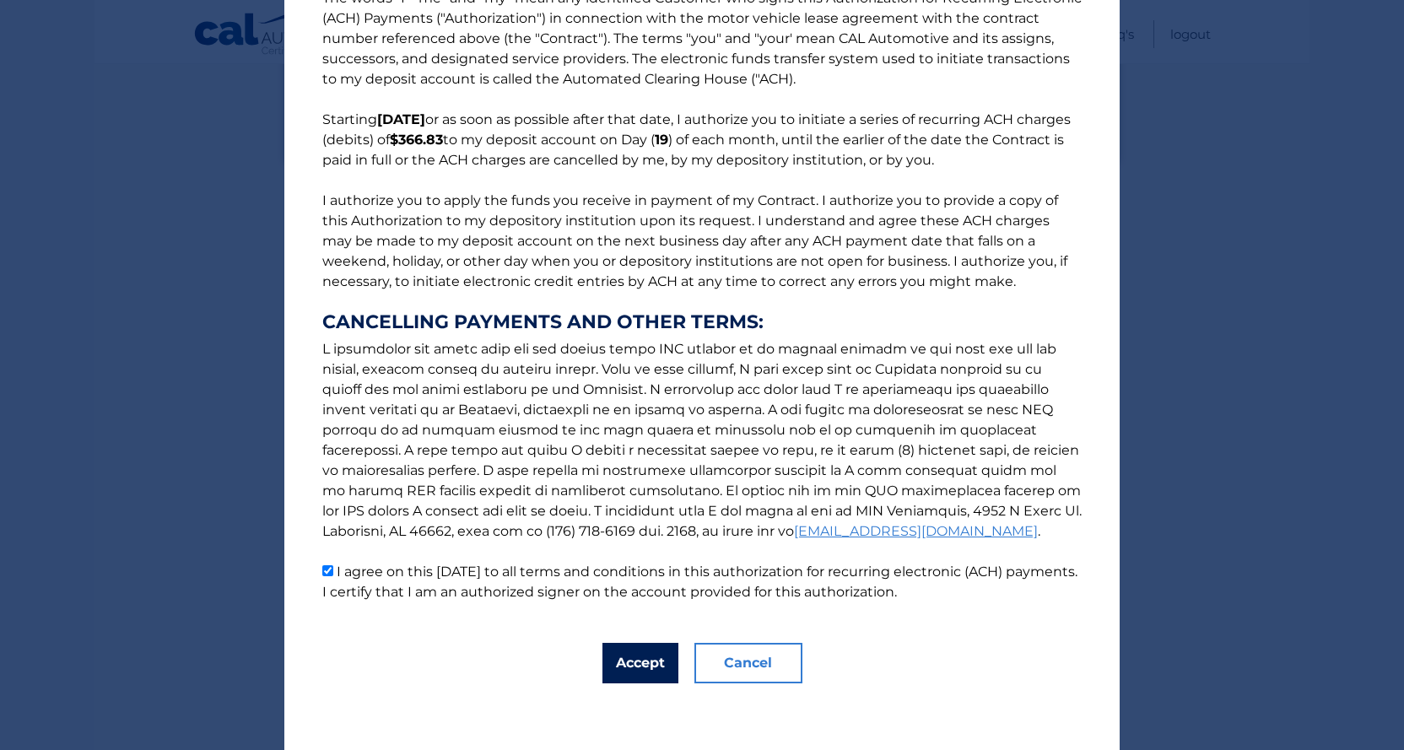
click at [625, 657] on button "Accept" at bounding box center [640, 663] width 76 height 41
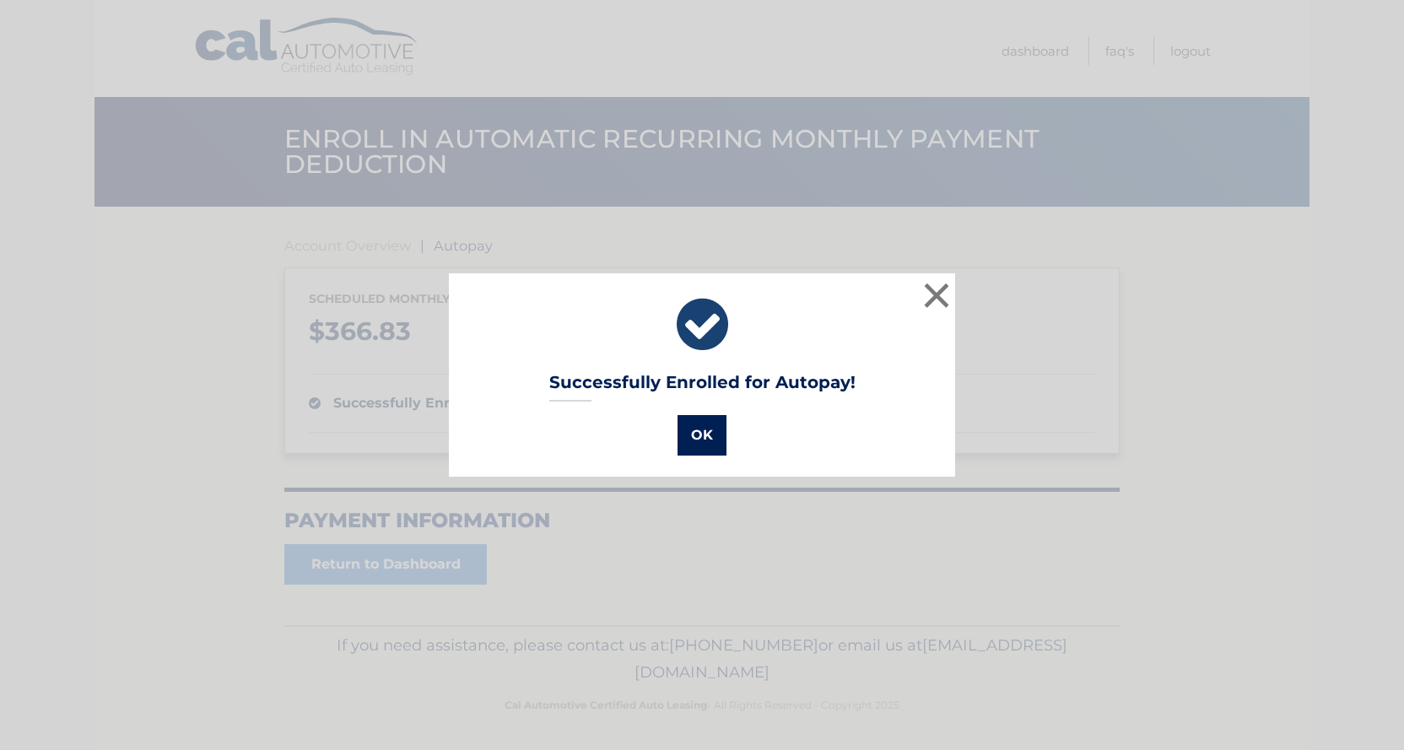
click at [700, 428] on button "OK" at bounding box center [702, 435] width 49 height 41
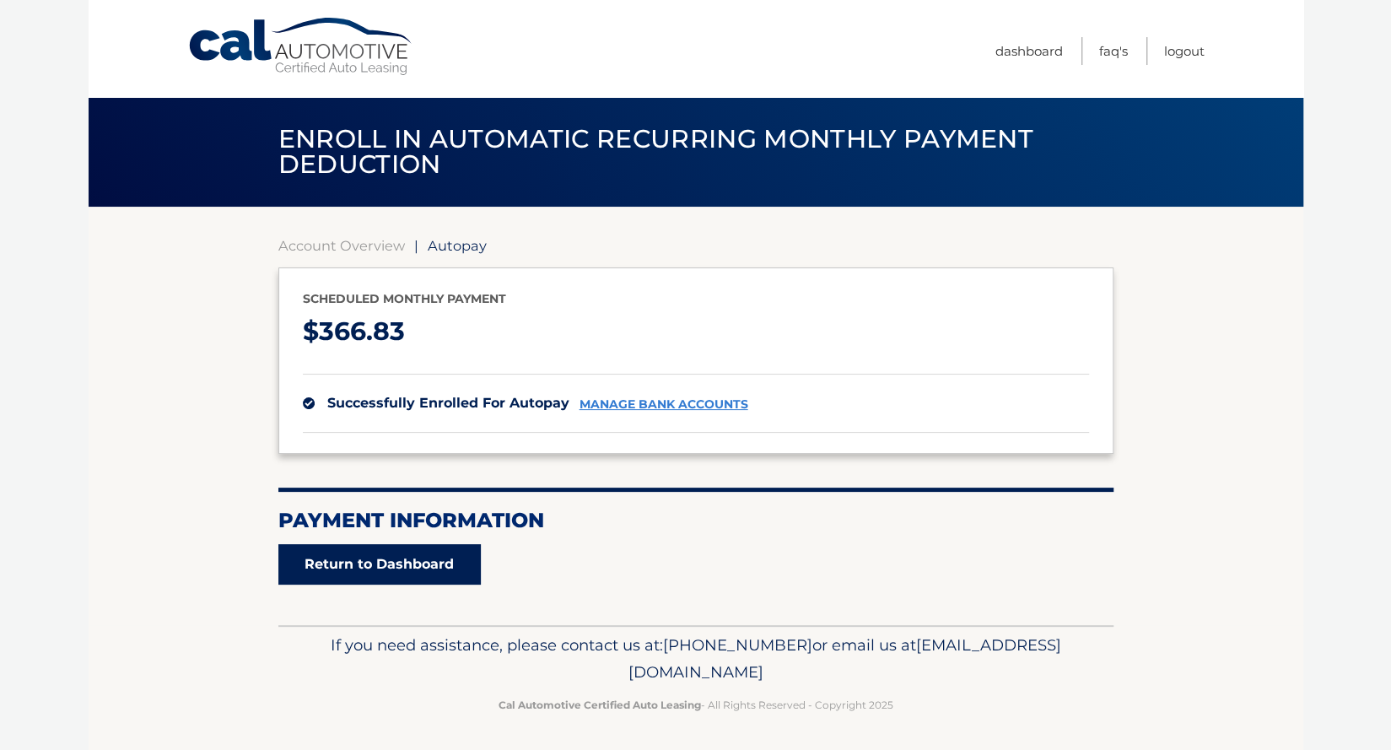
click at [452, 559] on link "Return to Dashboard" at bounding box center [379, 564] width 203 height 41
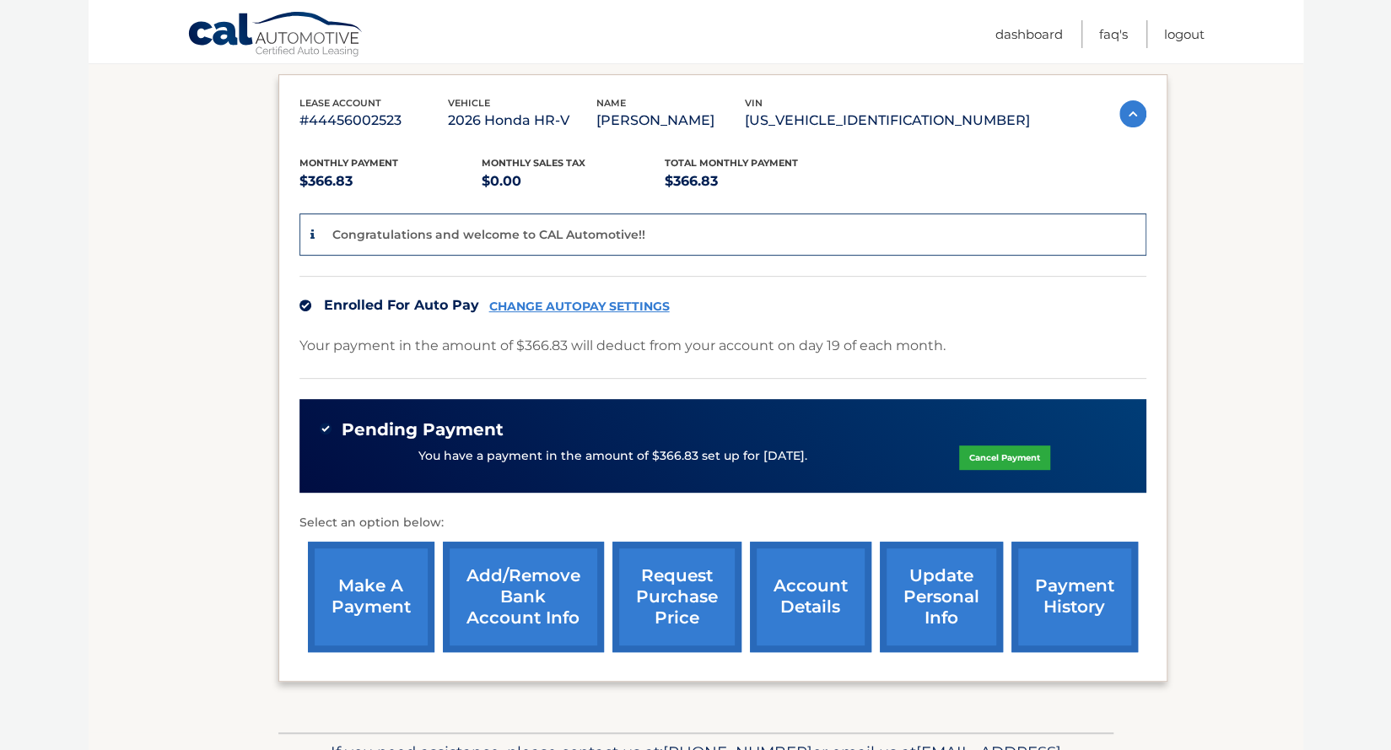
scroll to position [278, 0]
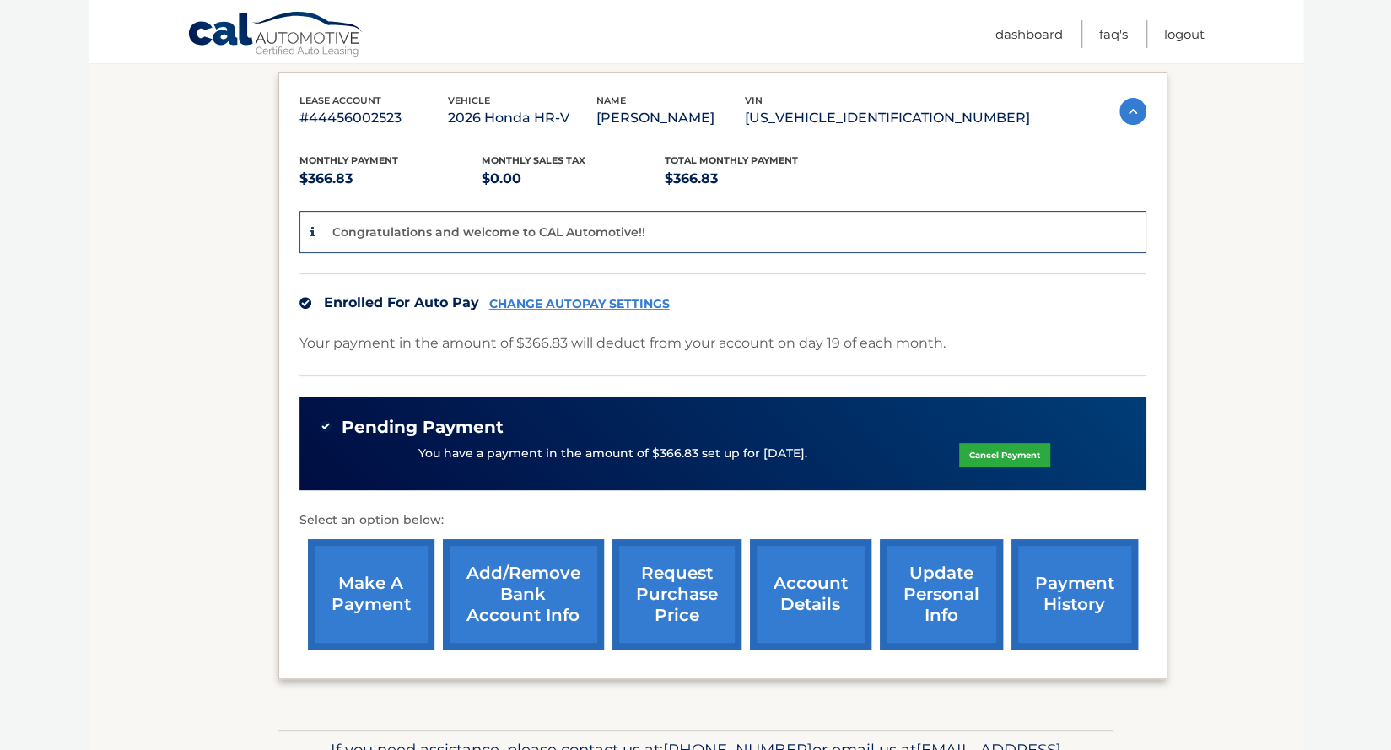
click at [620, 297] on link "CHANGE AUTOPAY SETTINGS" at bounding box center [579, 304] width 181 height 14
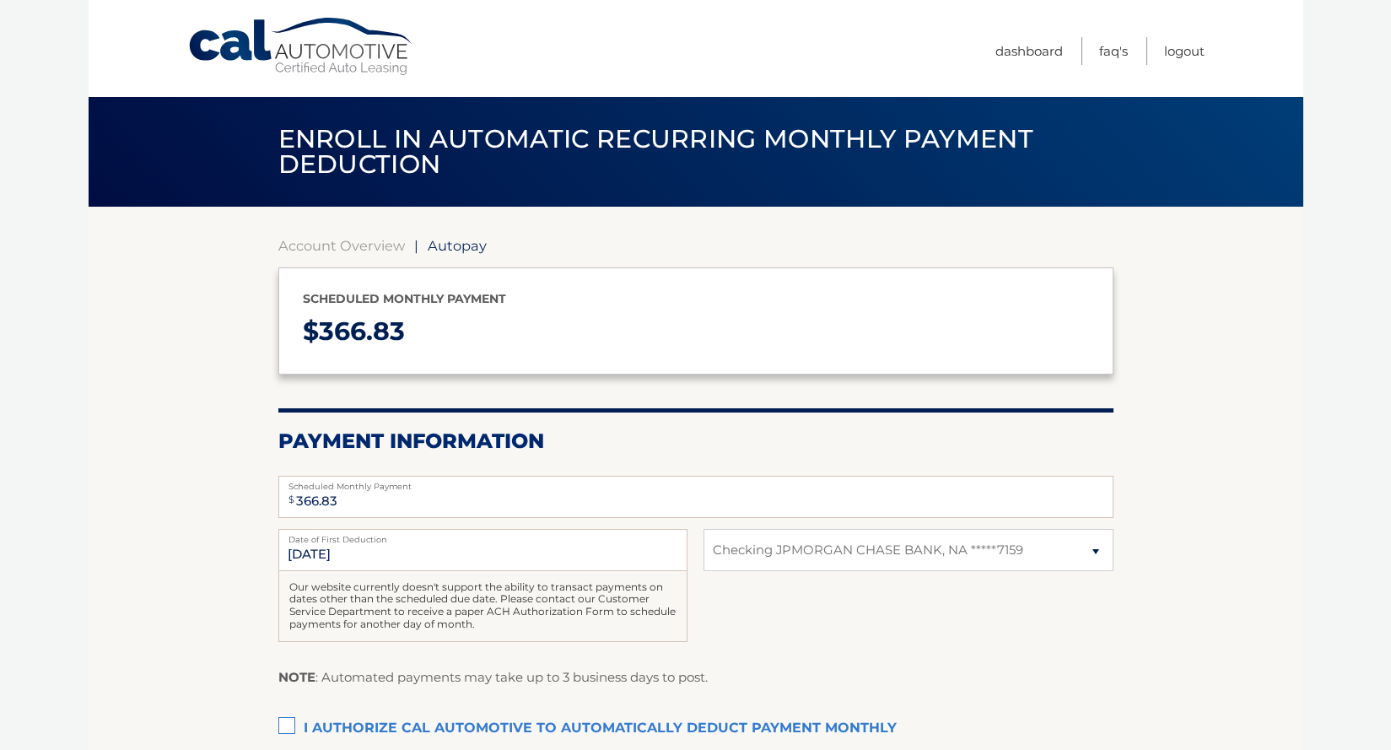
select select "YmYwNTJmMTQtNWZjYy00NjAxLWExOTQtZDdmMTJjNTNhNWQ3"
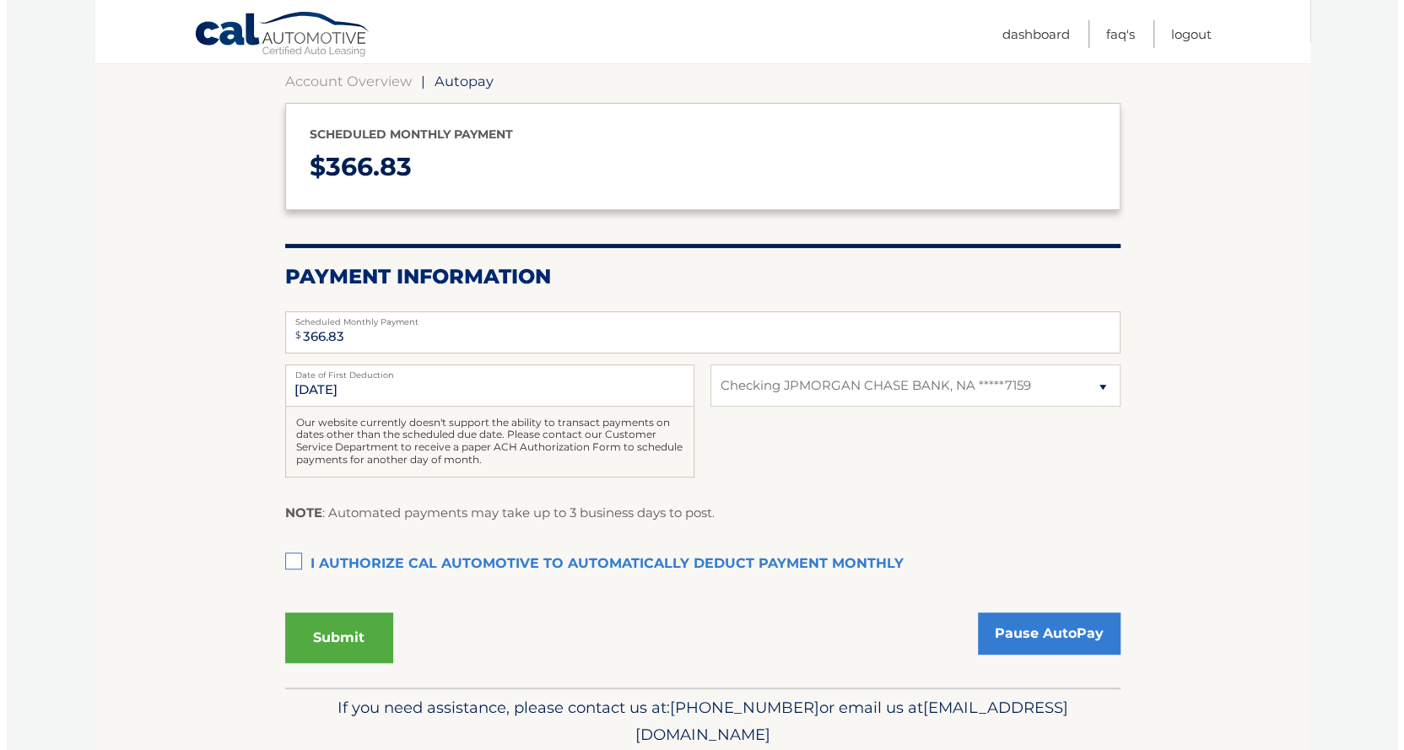
scroll to position [228, 0]
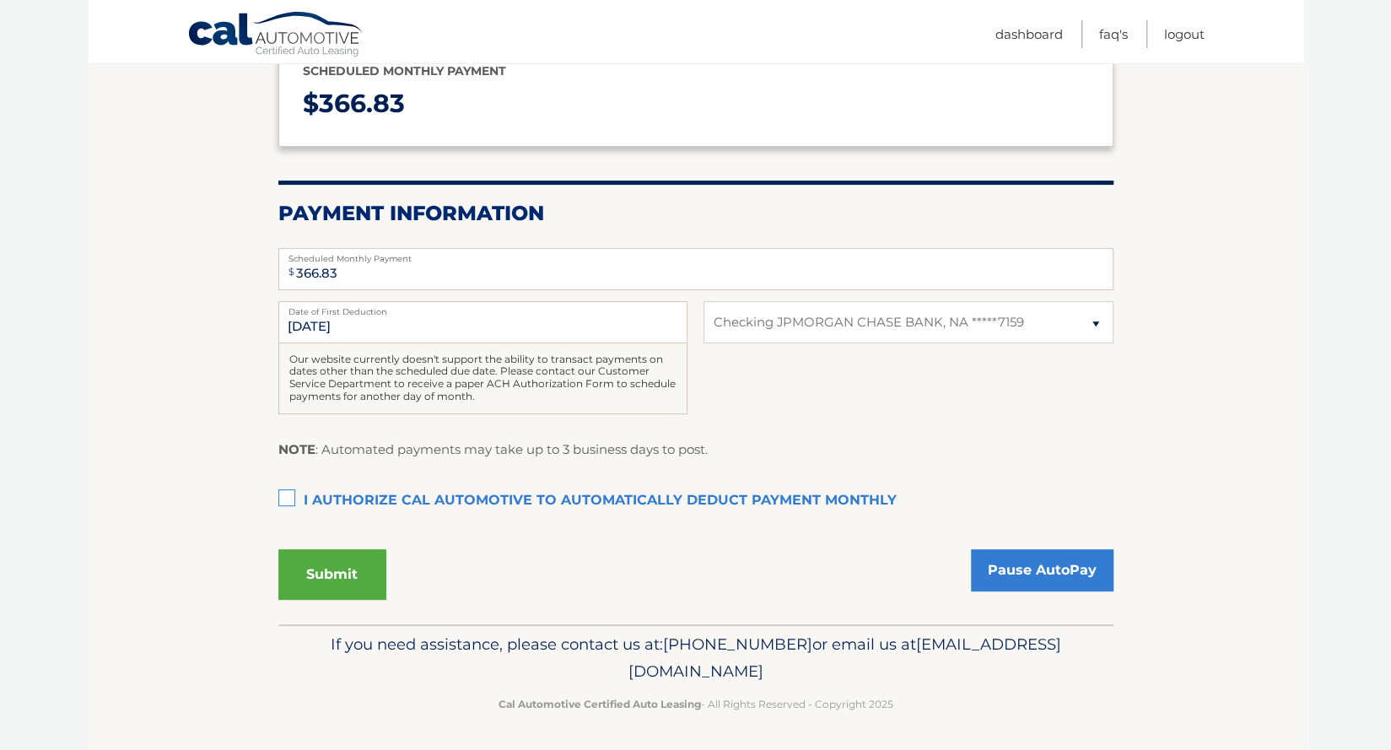
click at [283, 494] on label "I authorize cal automotive to automatically deduct payment monthly This checkbo…" at bounding box center [695, 501] width 835 height 34
click at [0, 0] on input "I authorize cal automotive to automatically deduct payment monthly This checkbo…" at bounding box center [0, 0] width 0 height 0
click at [355, 585] on button "Submit" at bounding box center [332, 574] width 108 height 51
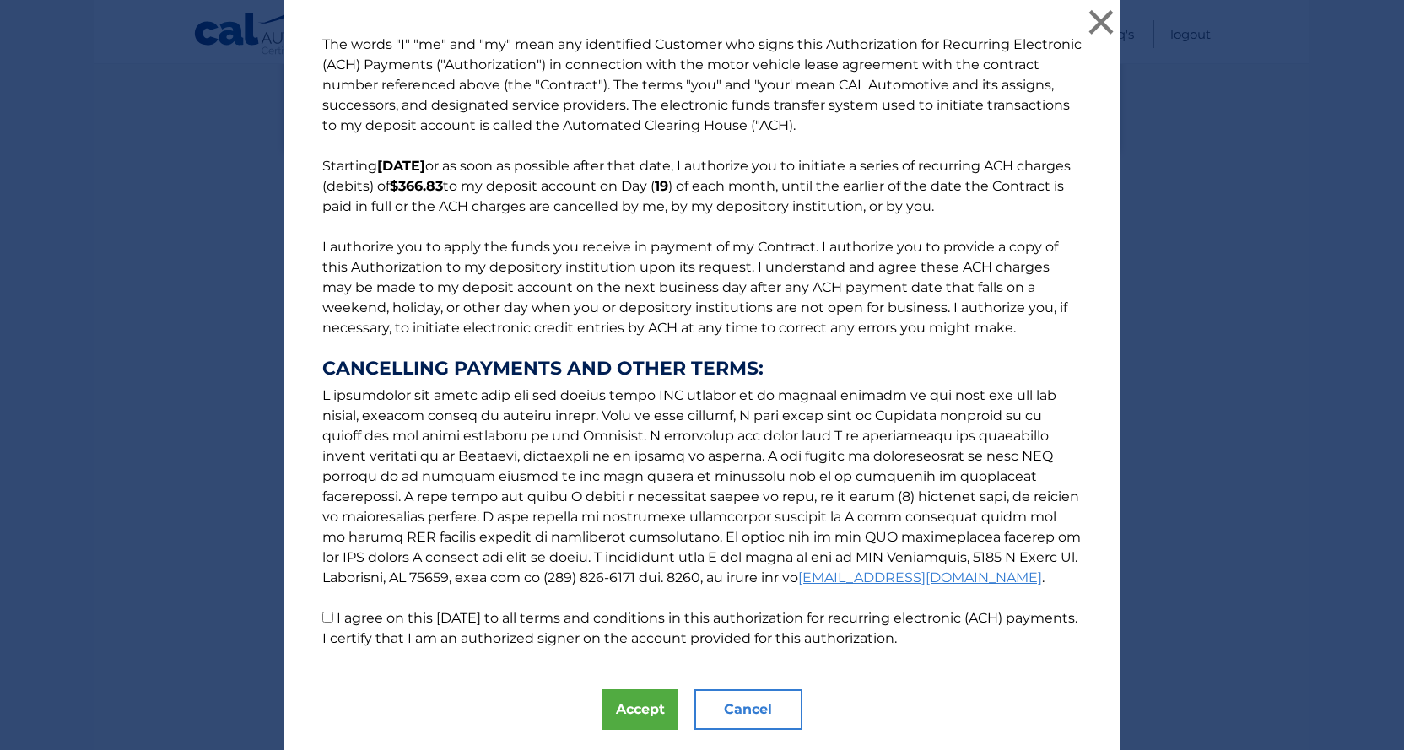
click at [322, 623] on input "I agree on this 09/15/2025 to all terms and conditions in this authorization fo…" at bounding box center [327, 617] width 11 height 11
checkbox input "true"
click at [642, 715] on button "Accept" at bounding box center [640, 709] width 76 height 41
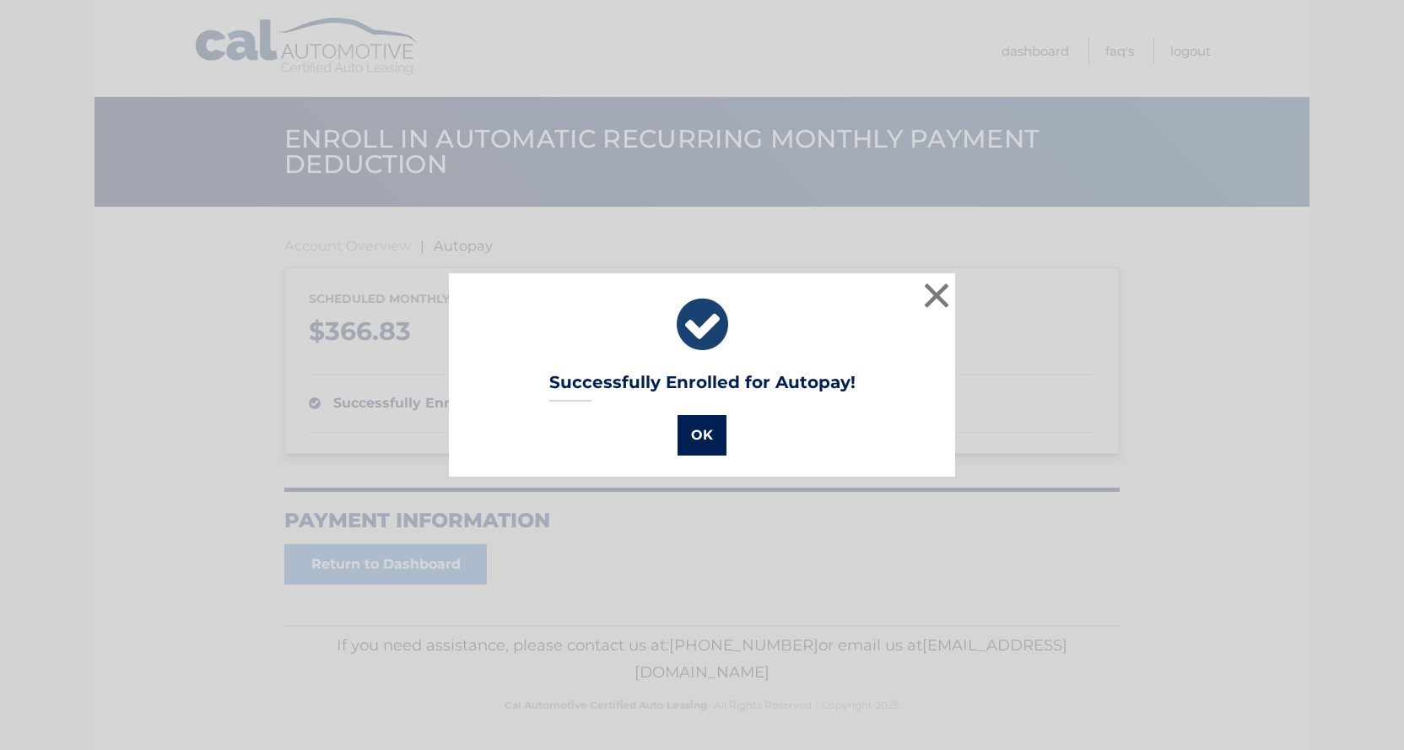
click at [704, 438] on button "OK" at bounding box center [702, 435] width 49 height 41
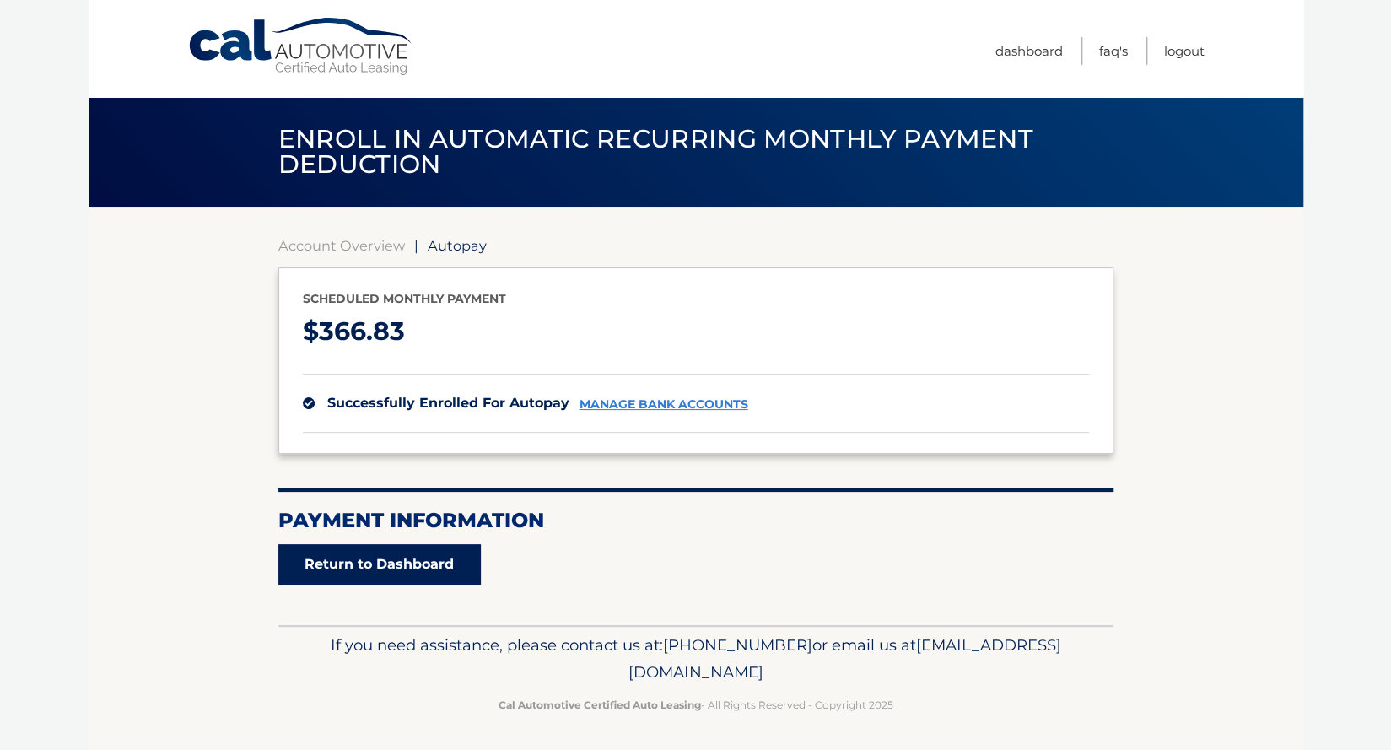
click at [452, 560] on link "Return to Dashboard" at bounding box center [379, 564] width 203 height 41
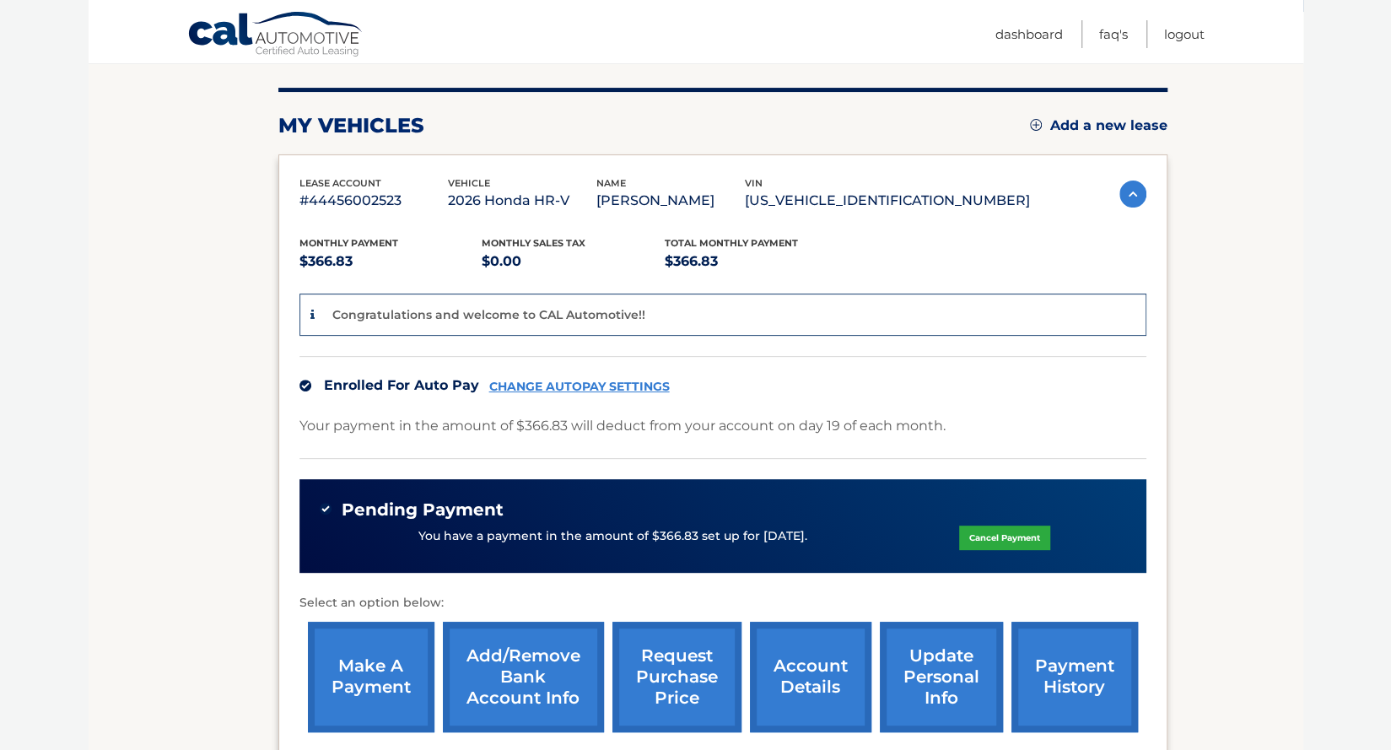
scroll to position [218, 0]
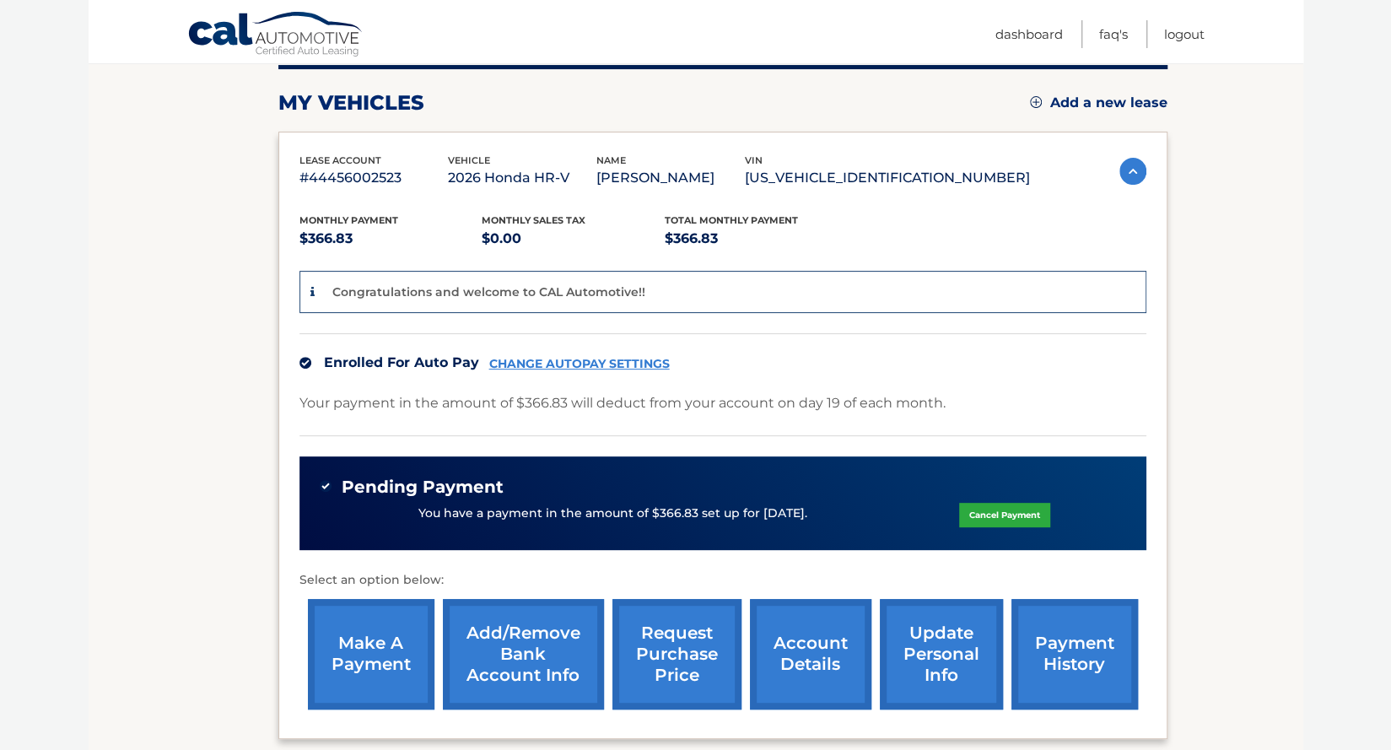
click at [1004, 507] on link "Cancel Payment" at bounding box center [1004, 515] width 91 height 24
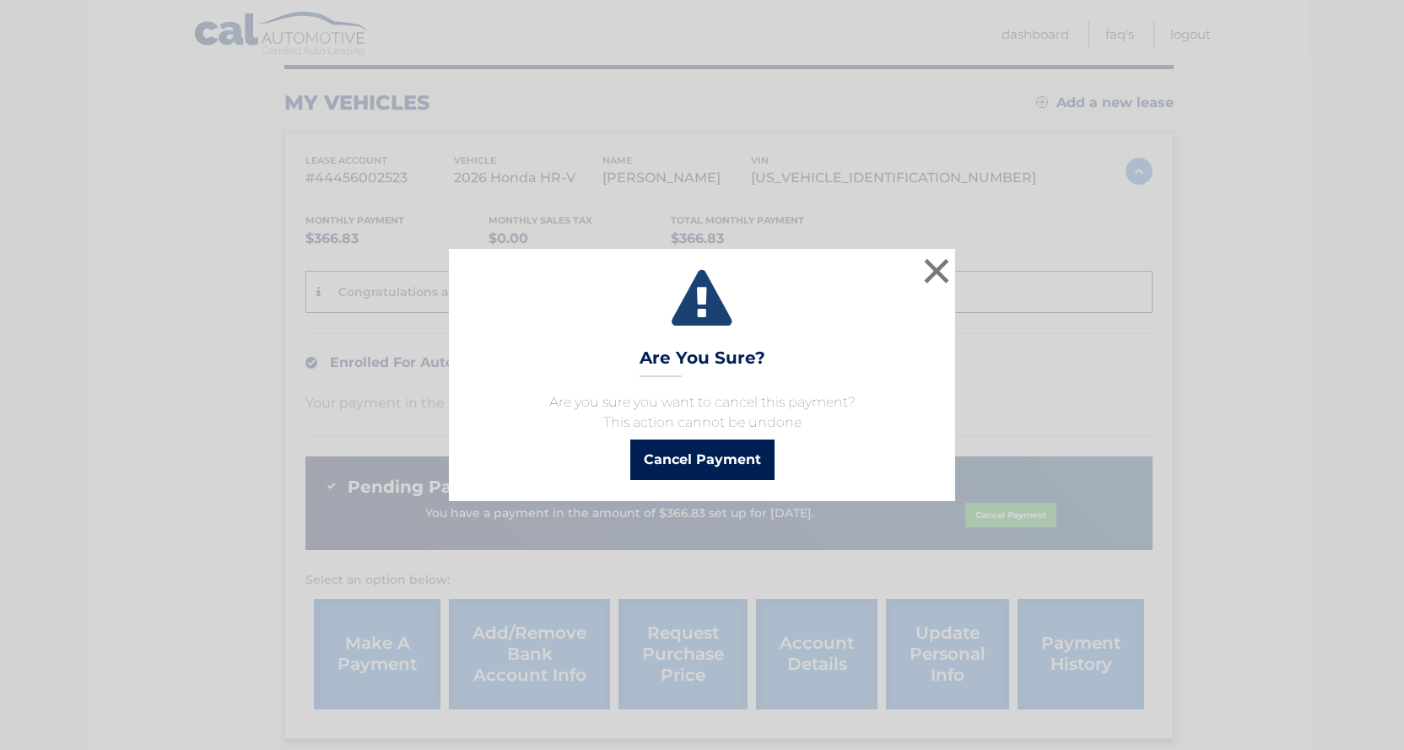
click at [719, 465] on button "Cancel Payment" at bounding box center [702, 460] width 144 height 41
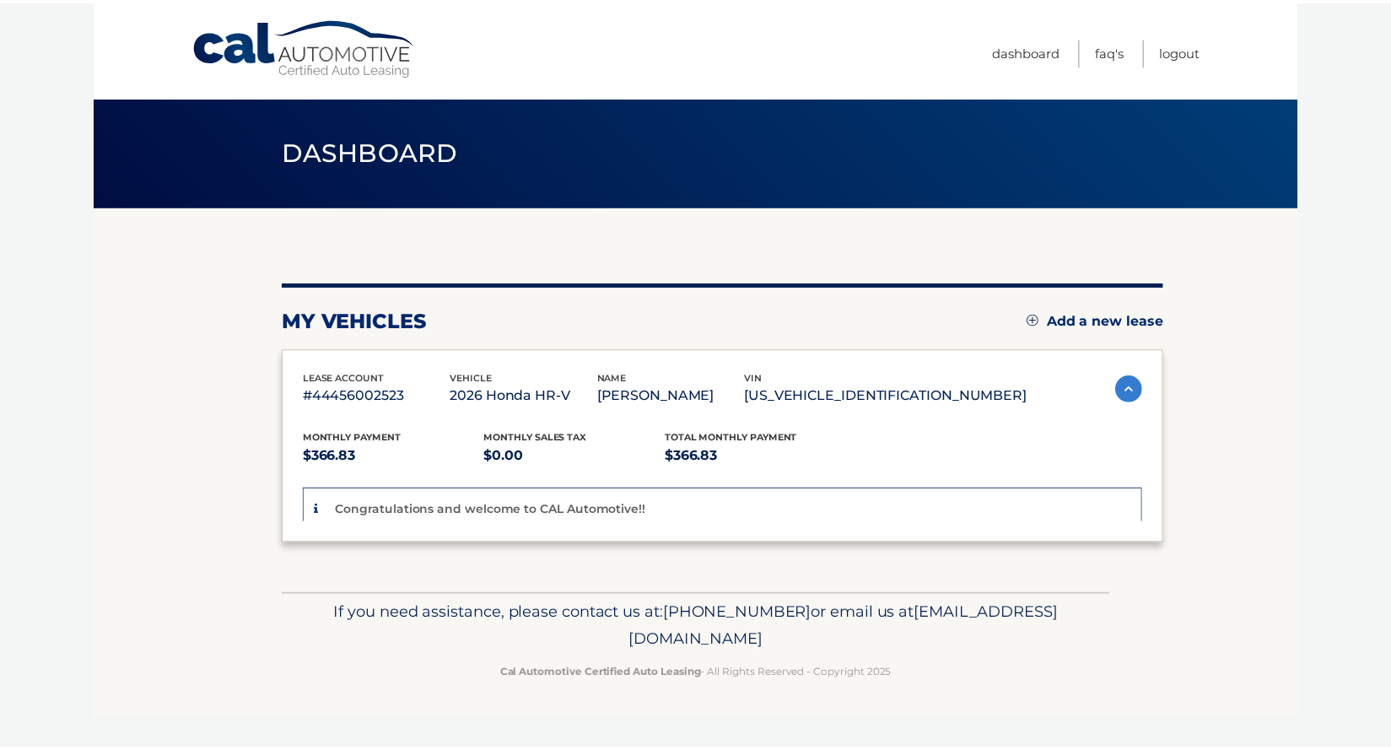
scroll to position [17, 0]
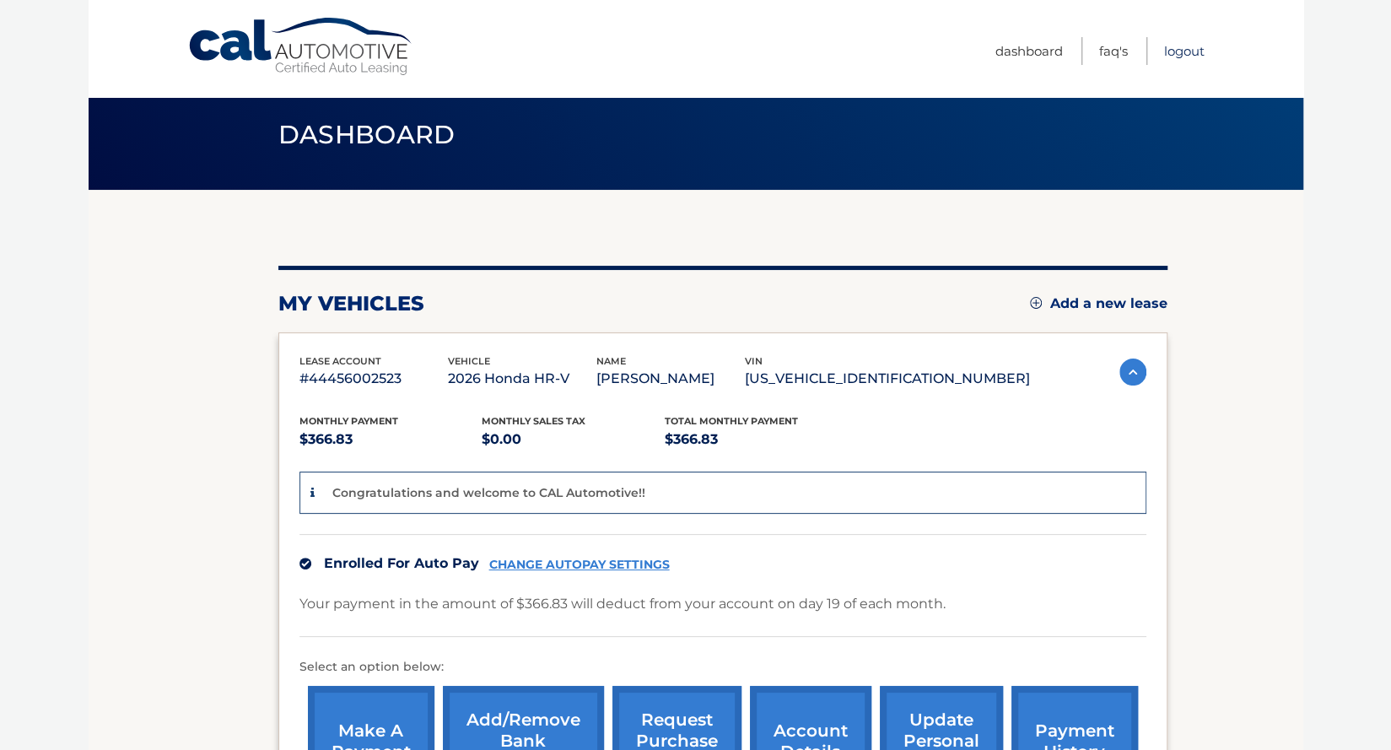
click at [1193, 49] on link "Logout" at bounding box center [1184, 51] width 41 height 28
